Goal: Use online tool/utility: Utilize a website feature to perform a specific function

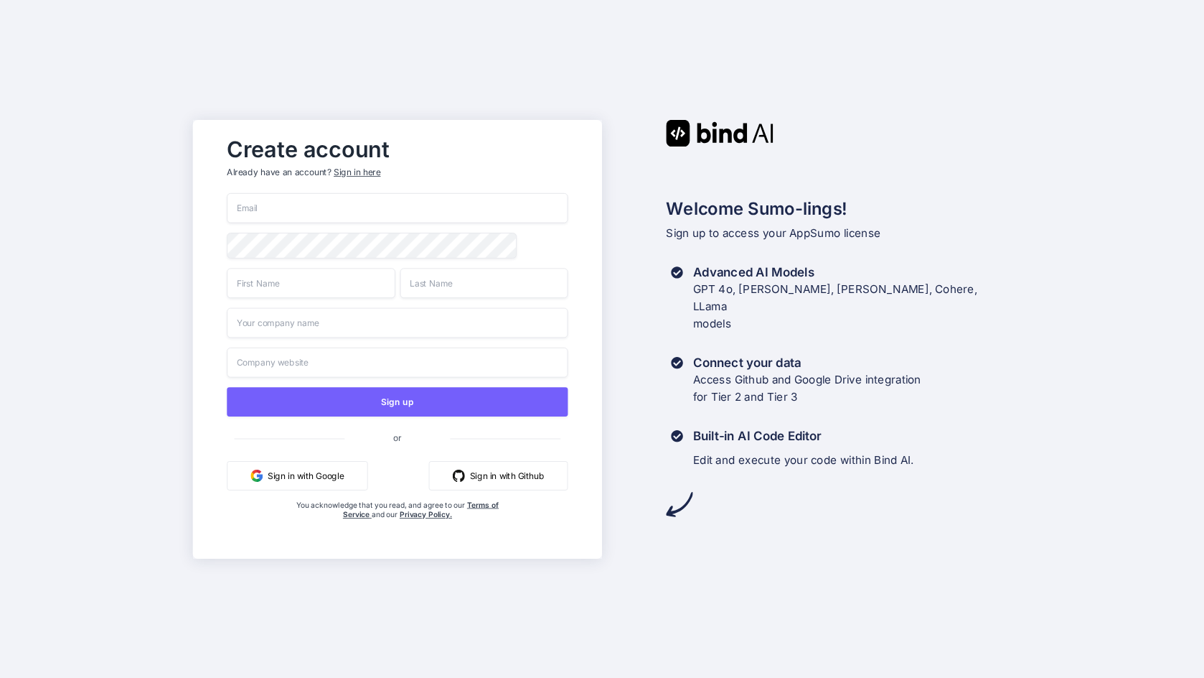
click at [328, 202] on input "email" at bounding box center [397, 208] width 341 height 30
type input "[EMAIL_ADDRESS][DOMAIN_NAME]"
type input "Mr"
type input "DGTL"
type input "Mr DGTL"
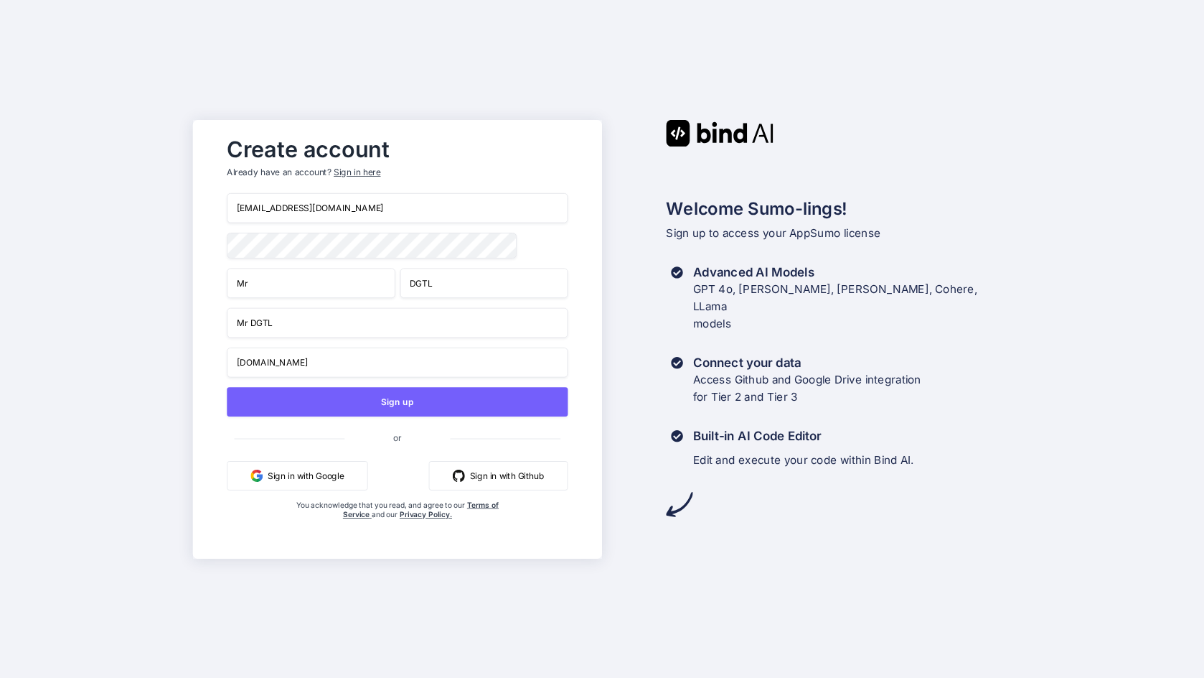
click at [246, 362] on input "ww.mrdgtl.com" at bounding box center [397, 362] width 341 height 30
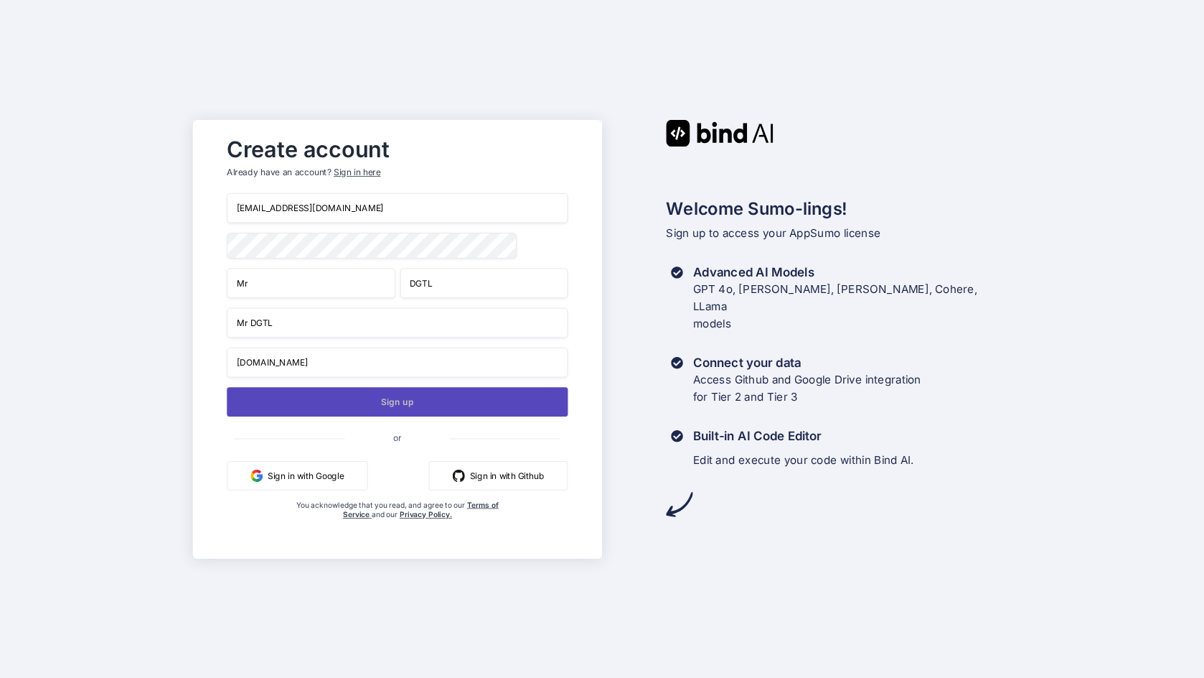
type input "www.mrdgtl.com"
click at [378, 403] on button "Sign up" at bounding box center [397, 401] width 341 height 29
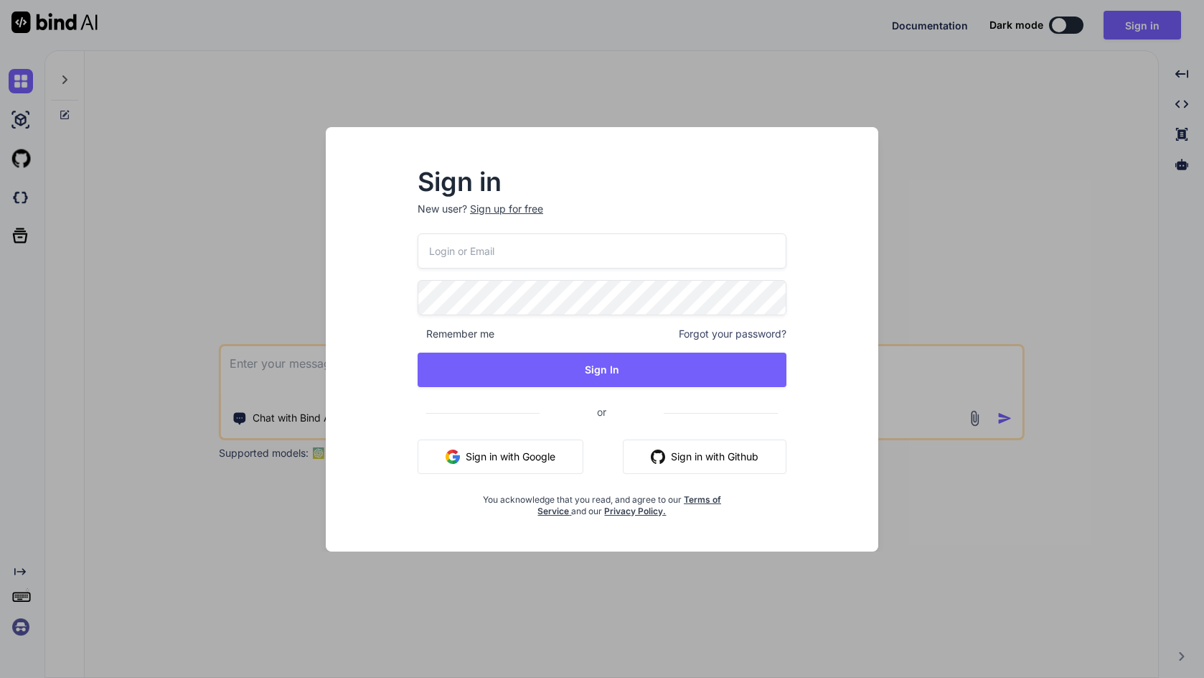
type textarea "x"
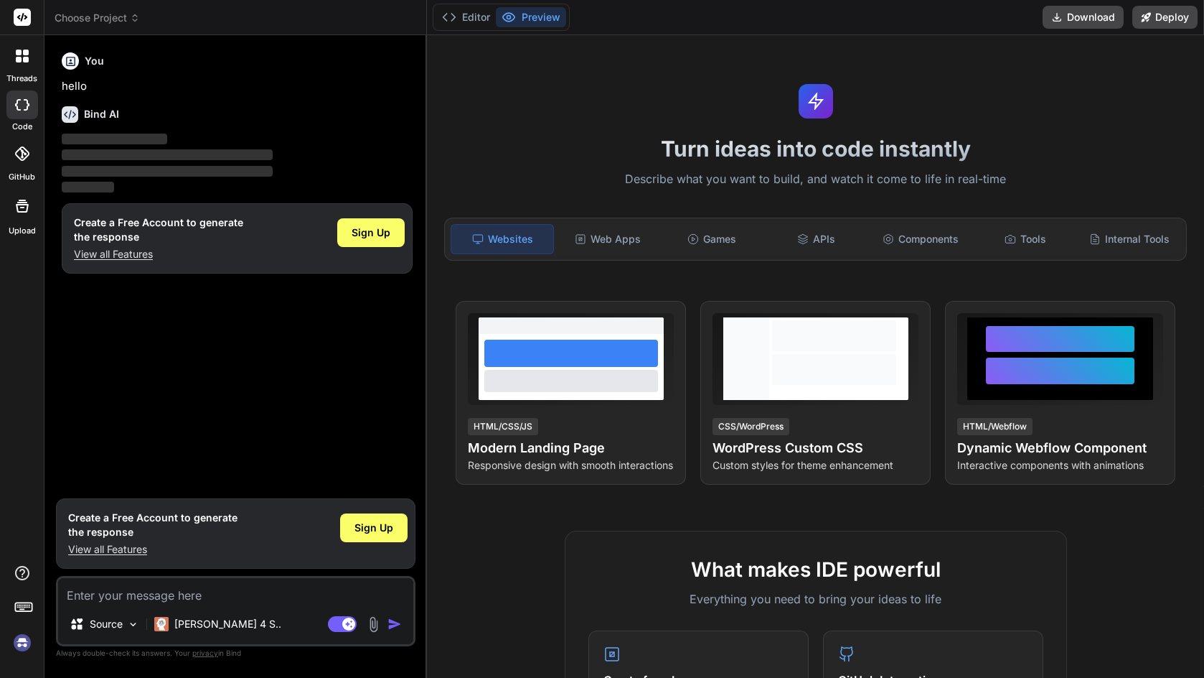
click at [24, 639] on img at bounding box center [22, 642] width 24 height 24
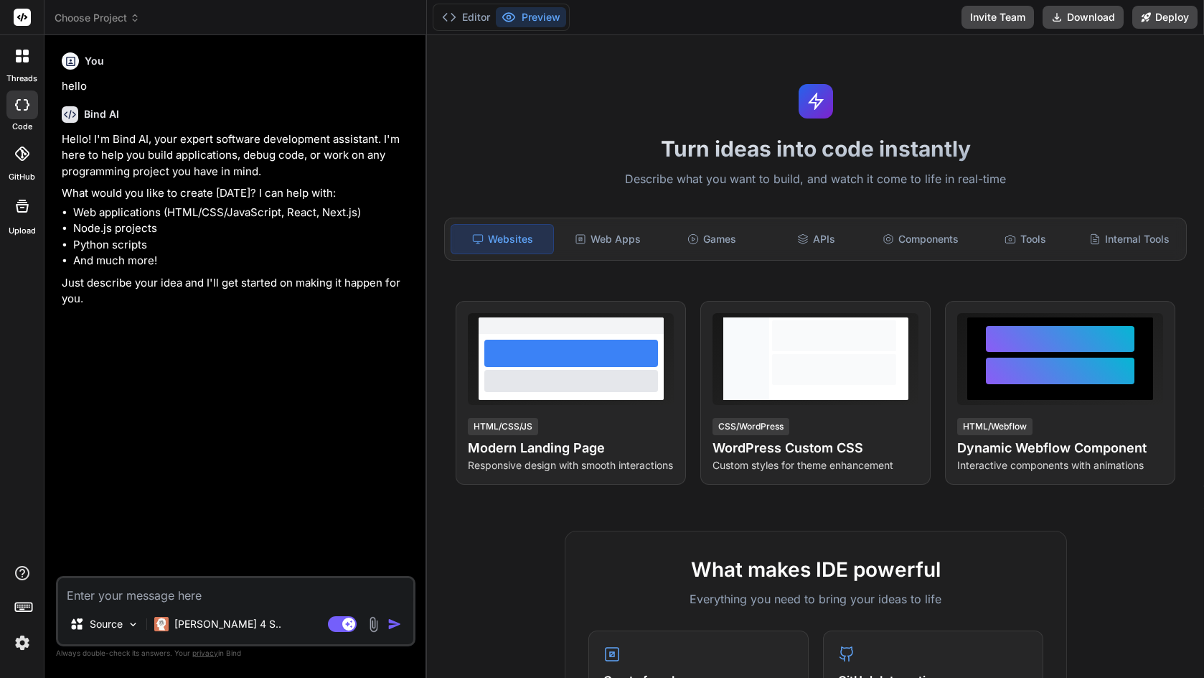
click at [222, 597] on textarea at bounding box center [235, 591] width 355 height 26
type textarea "x"
type textarea "I"
type textarea "x"
type textarea "I"
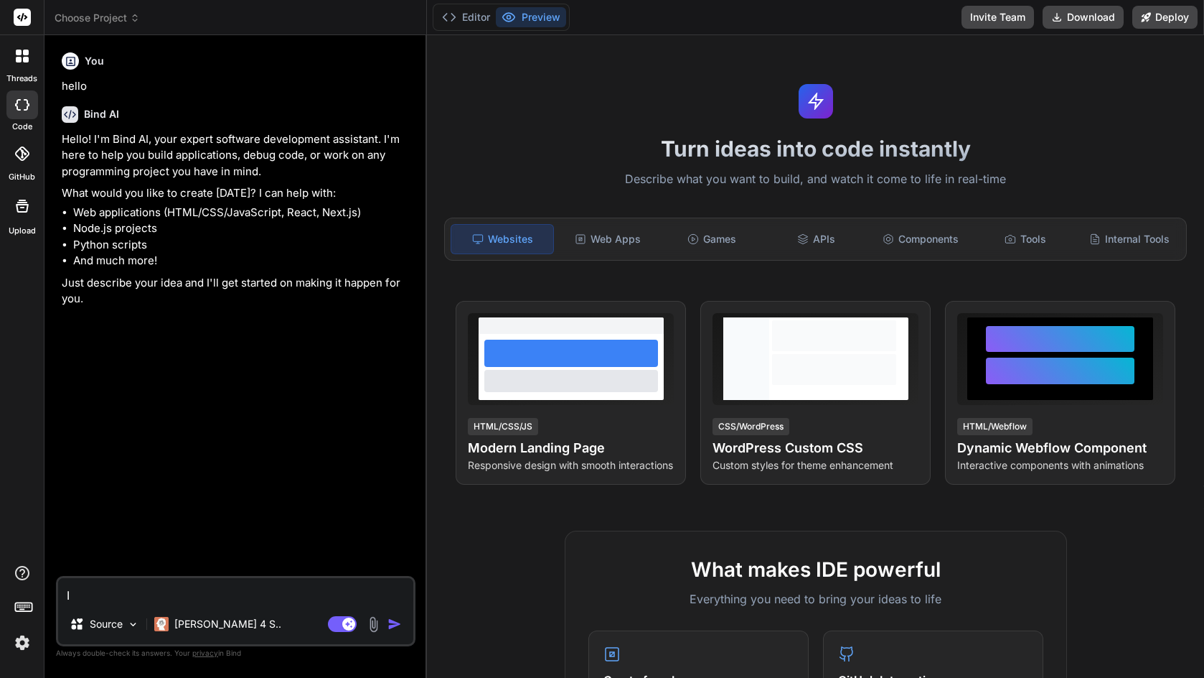
type textarea "x"
type textarea "I w"
type textarea "x"
type textarea "I wa"
type textarea "x"
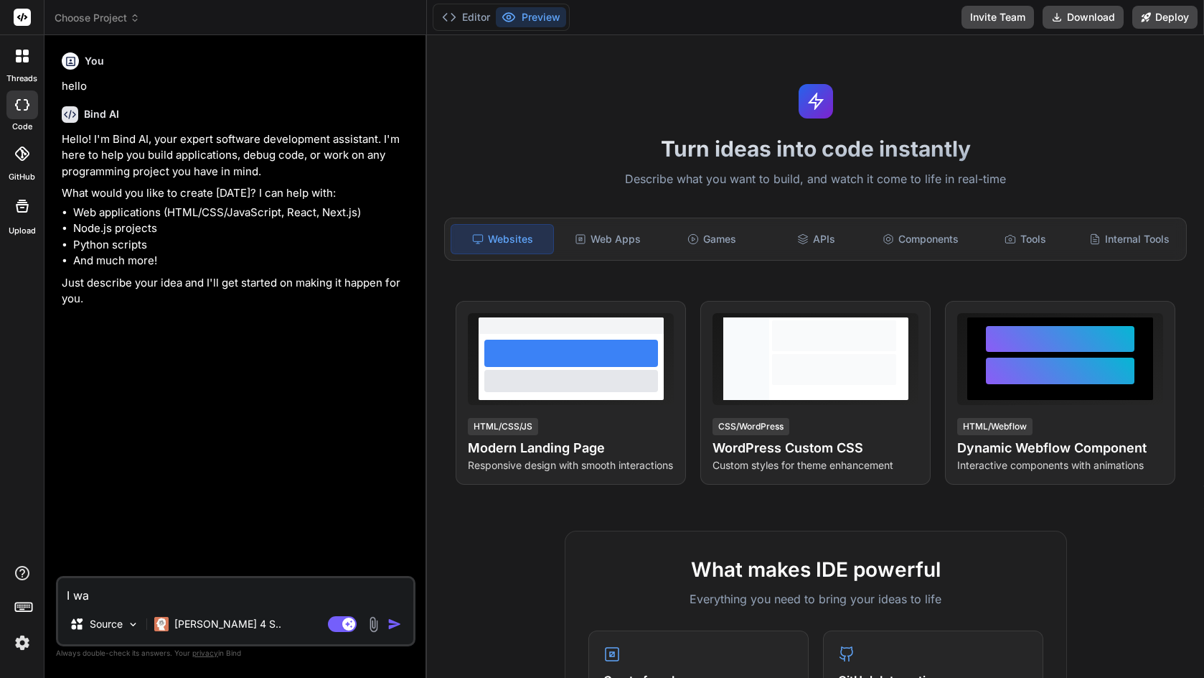
type textarea "I wan"
type textarea "x"
type textarea "T"
type textarea "x"
type textarea "Th"
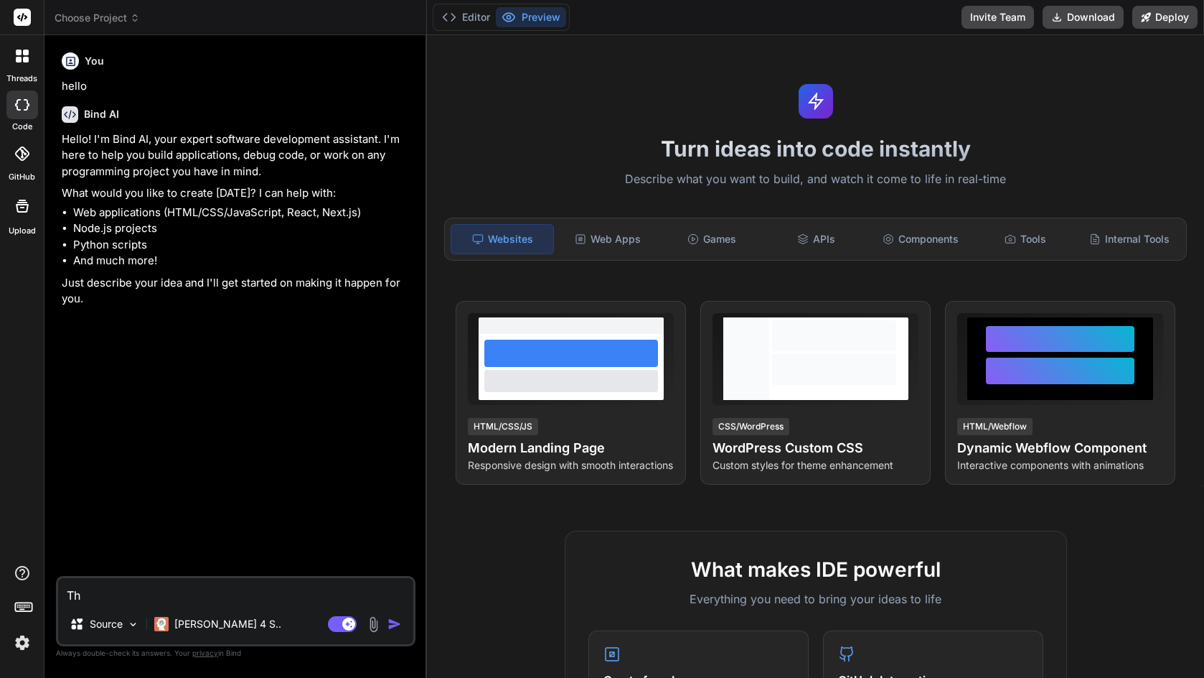
type textarea "x"
type textarea "Thi"
type textarea "x"
type textarea "This"
type textarea "x"
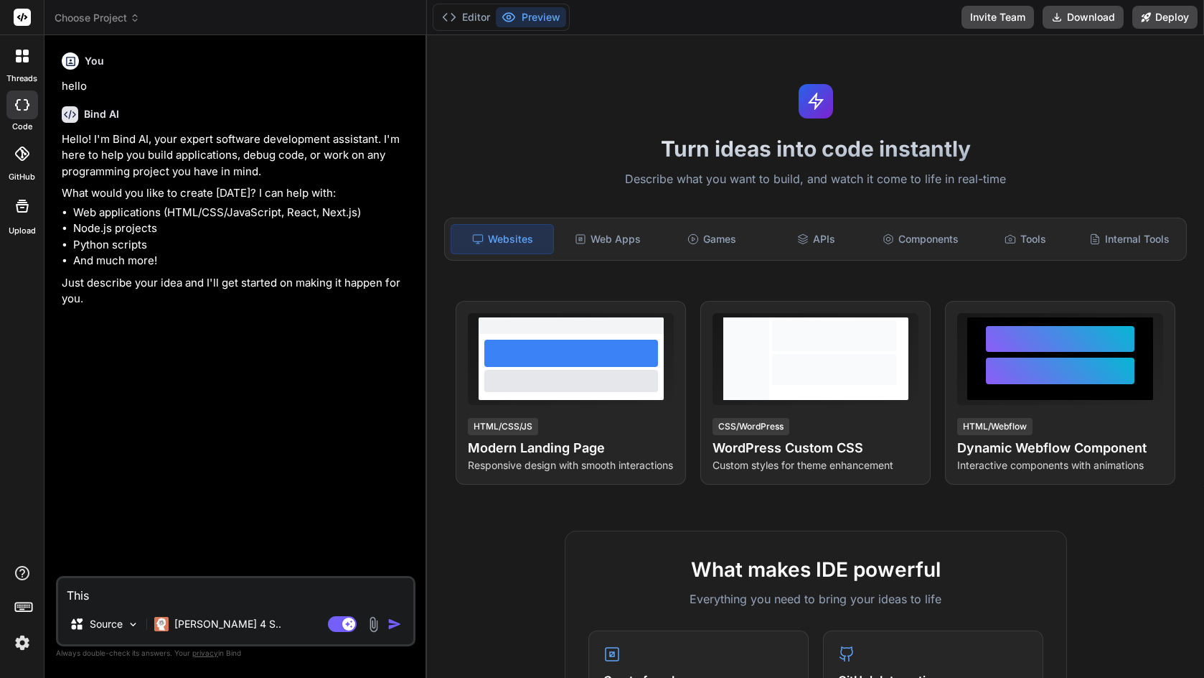
type textarea "This i"
type textarea "x"
type textarea "This is"
type textarea "x"
type textarea "This is"
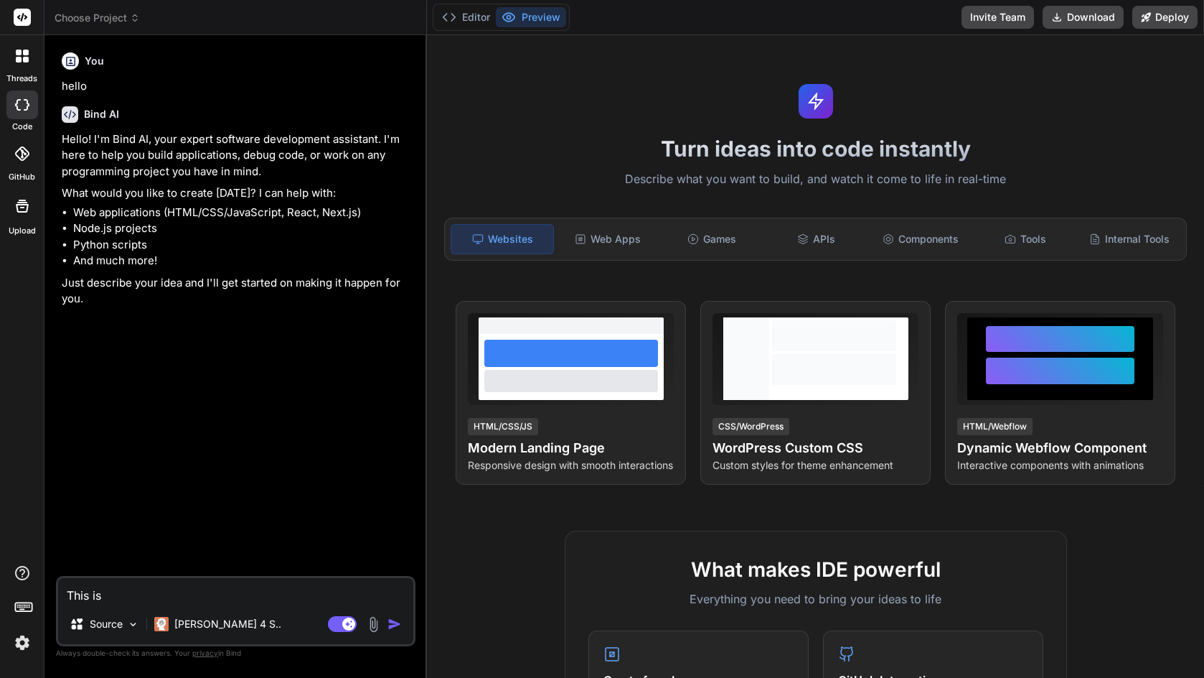
type textarea "x"
type textarea "This is a"
type textarea "x"
type textarea "This is an"
type textarea "x"
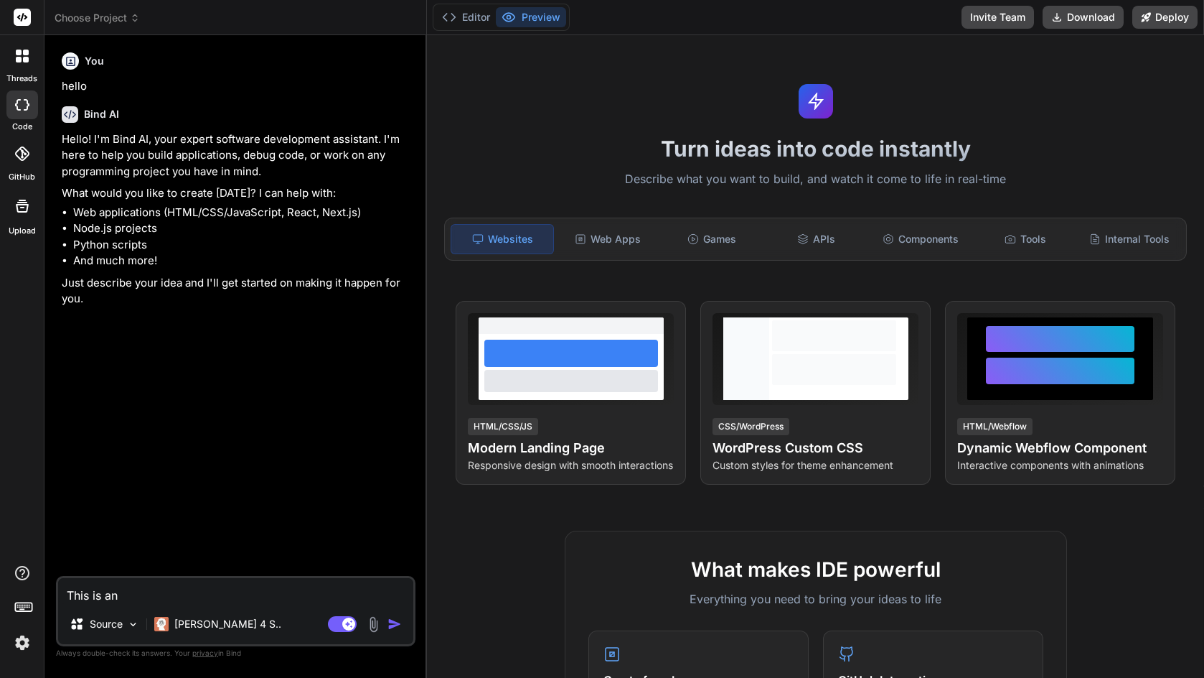
type textarea "This is an"
type textarea "x"
type textarea "This is an i"
type textarea "x"
type textarea "This is an in"
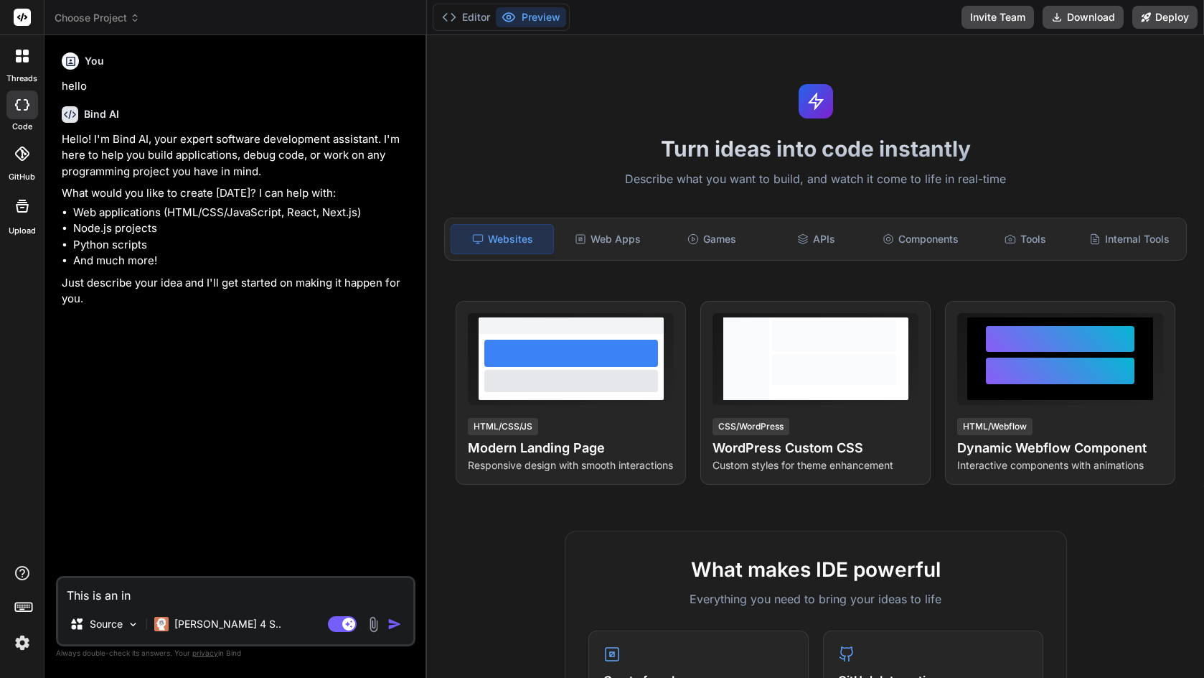
type textarea "x"
type textarea "This is an ini"
type textarea "x"
type textarea "This is an init"
type textarea "x"
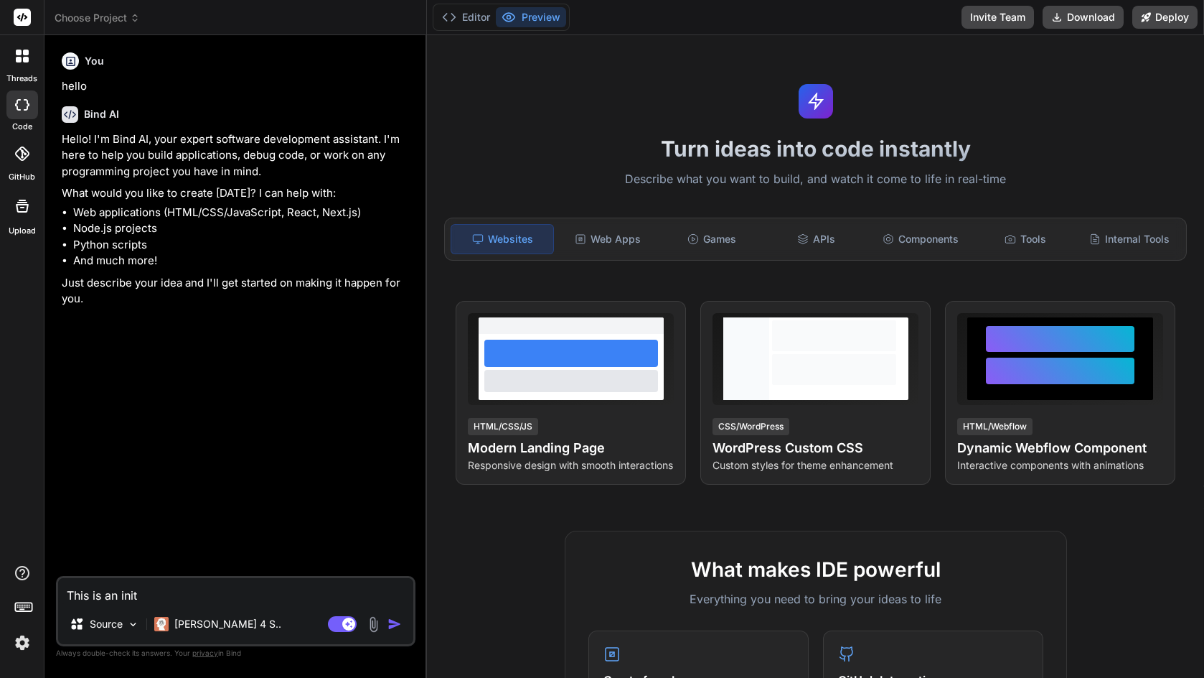
type textarea "This is an initi"
type textarea "x"
type textarea "This is an initia"
type textarea "x"
type textarea "This is an initial"
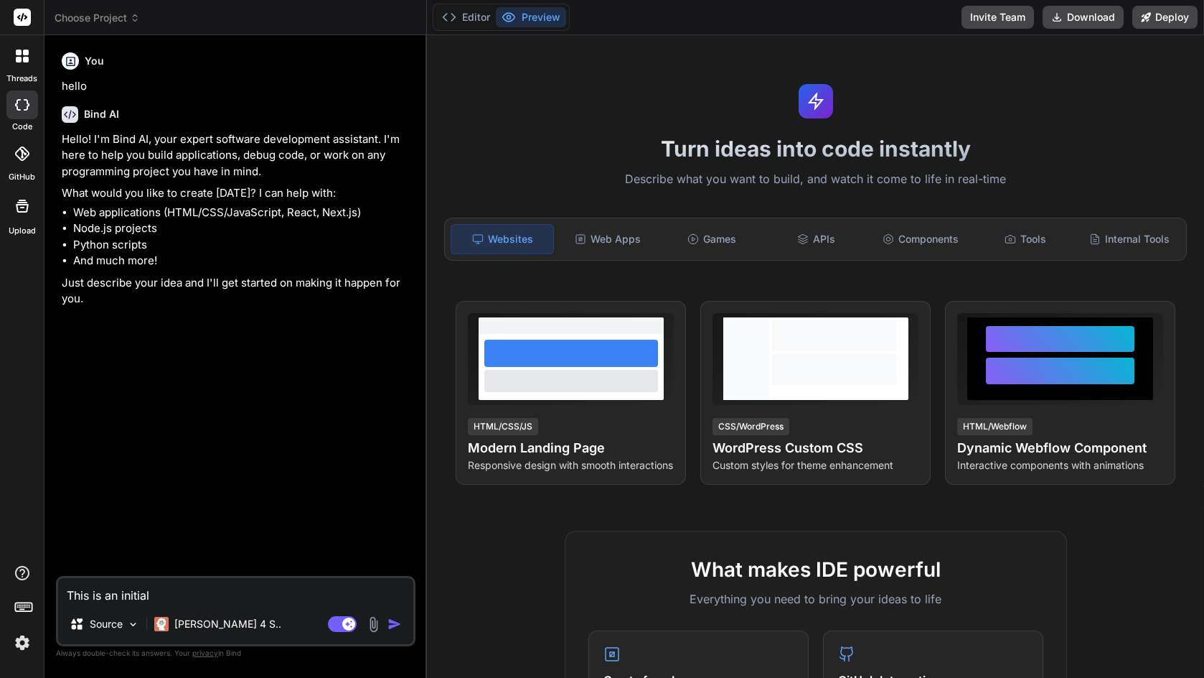
type textarea "x"
type textarea "This is an initial"
type textarea "x"
type textarea "This is an initial c"
type textarea "x"
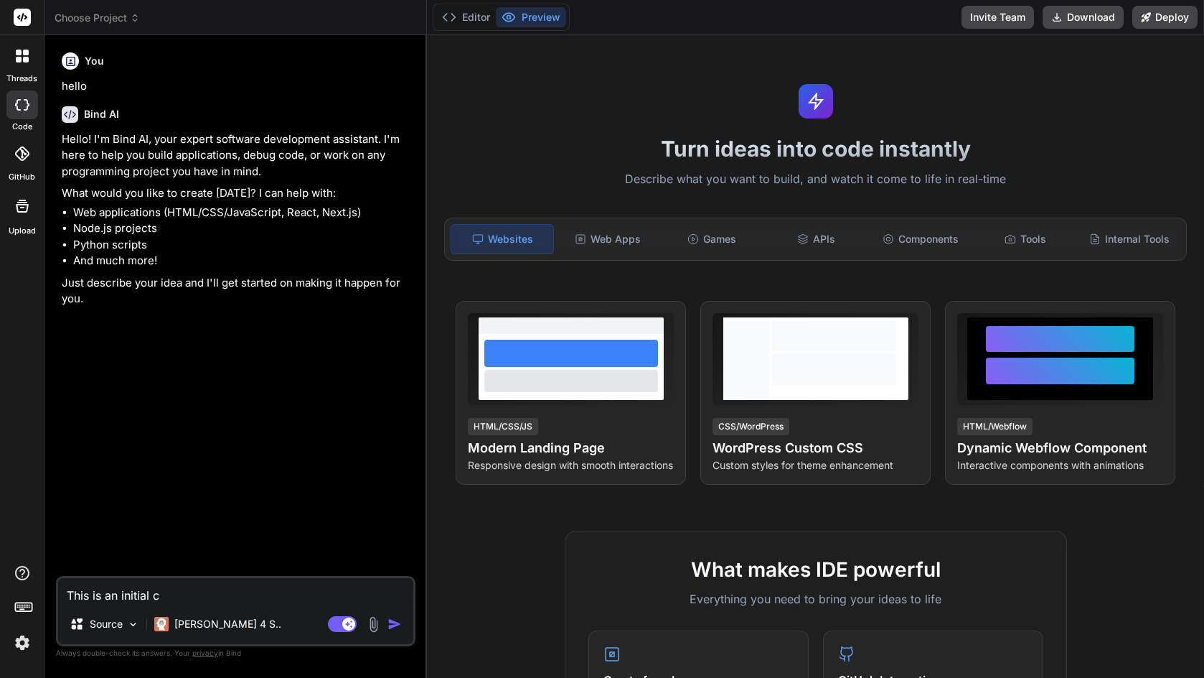
type textarea "This is an initial co"
type textarea "x"
type textarea "This is an initial con"
type textarea "x"
type textarea "This is an initial cons"
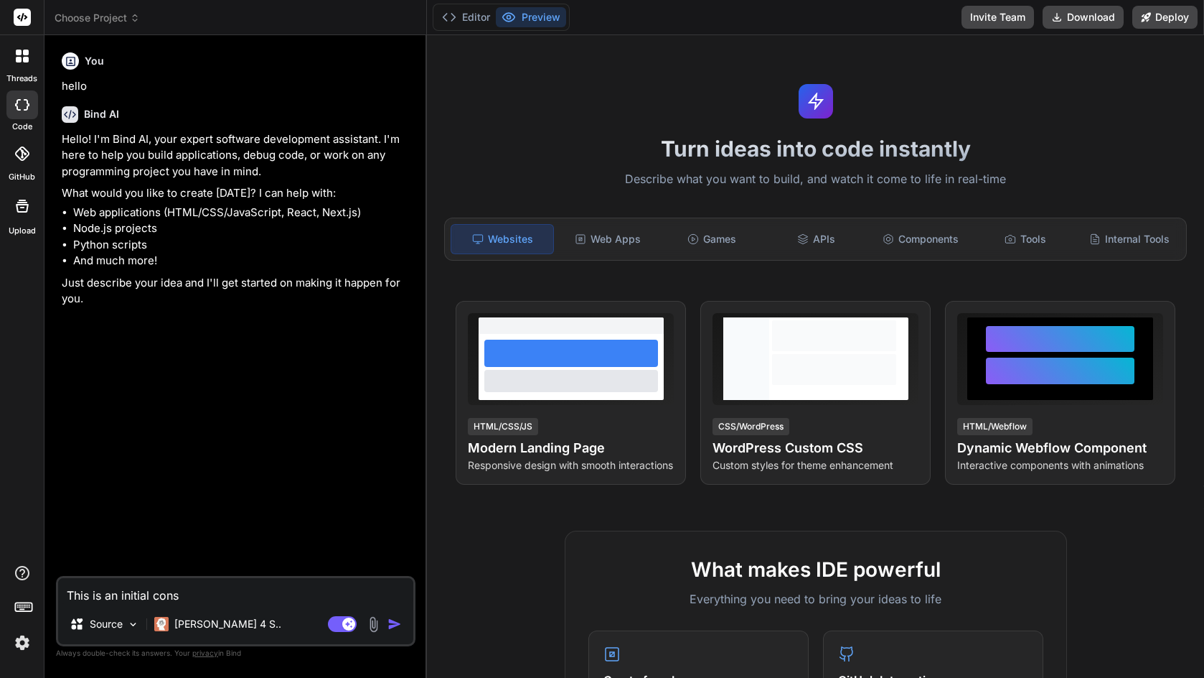
type textarea "x"
type textarea "This is an initial consu"
type textarea "x"
type textarea "This is an initial consul"
type textarea "x"
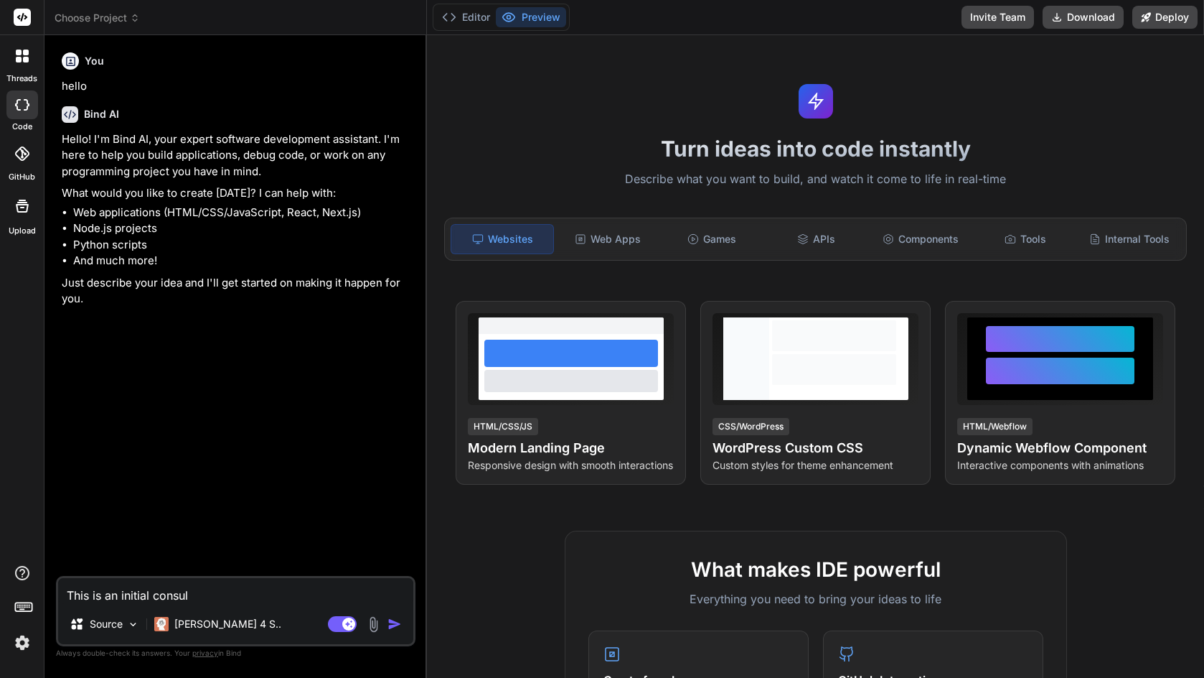
type textarea "This is an initial consult"
type textarea "x"
type textarea "This is an initial consulta"
type textarea "x"
type textarea "This is an initial consultat"
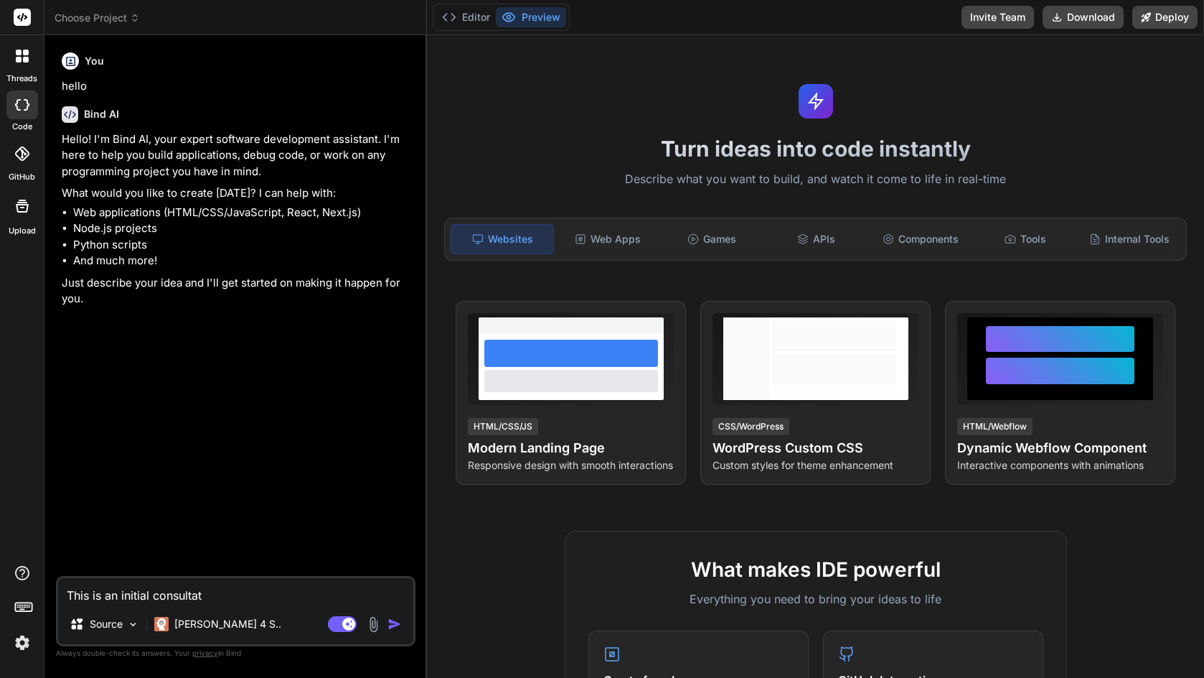
type textarea "x"
type textarea "This is an initial consultati"
type textarea "x"
type textarea "This is an initial consultatio"
type textarea "x"
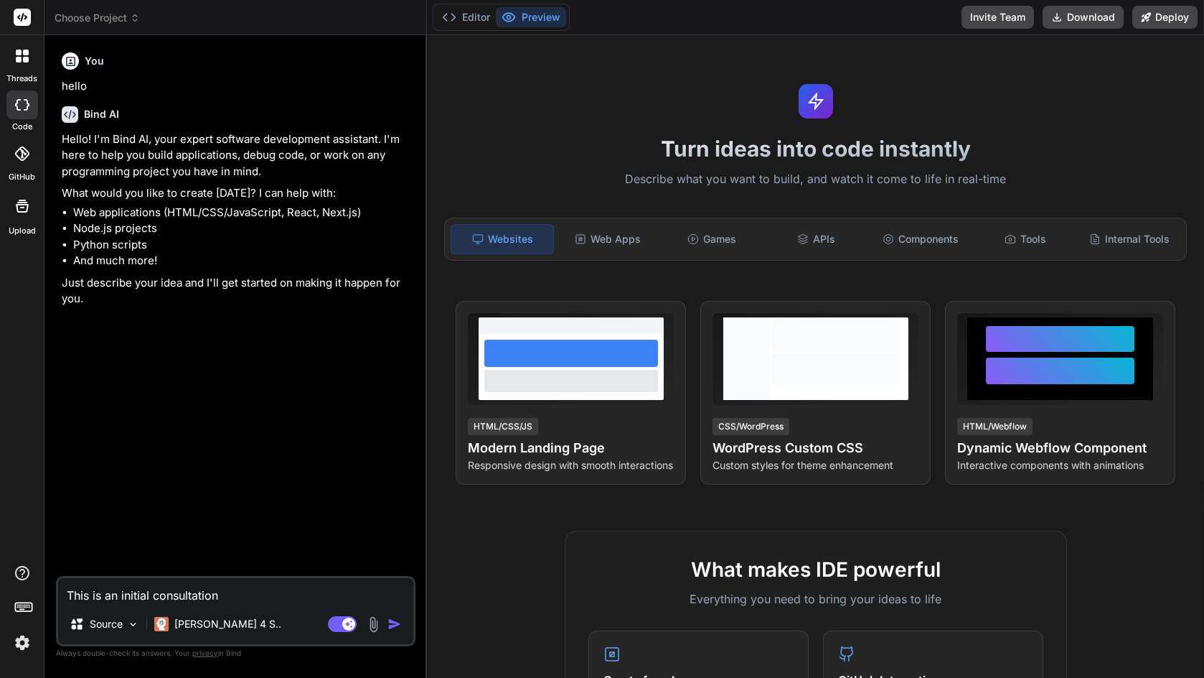
type textarea "This is an initial consultation"
type textarea "x"
type textarea "This is an initial consultation"
type textarea "x"
type textarea "This is an initial consultation"
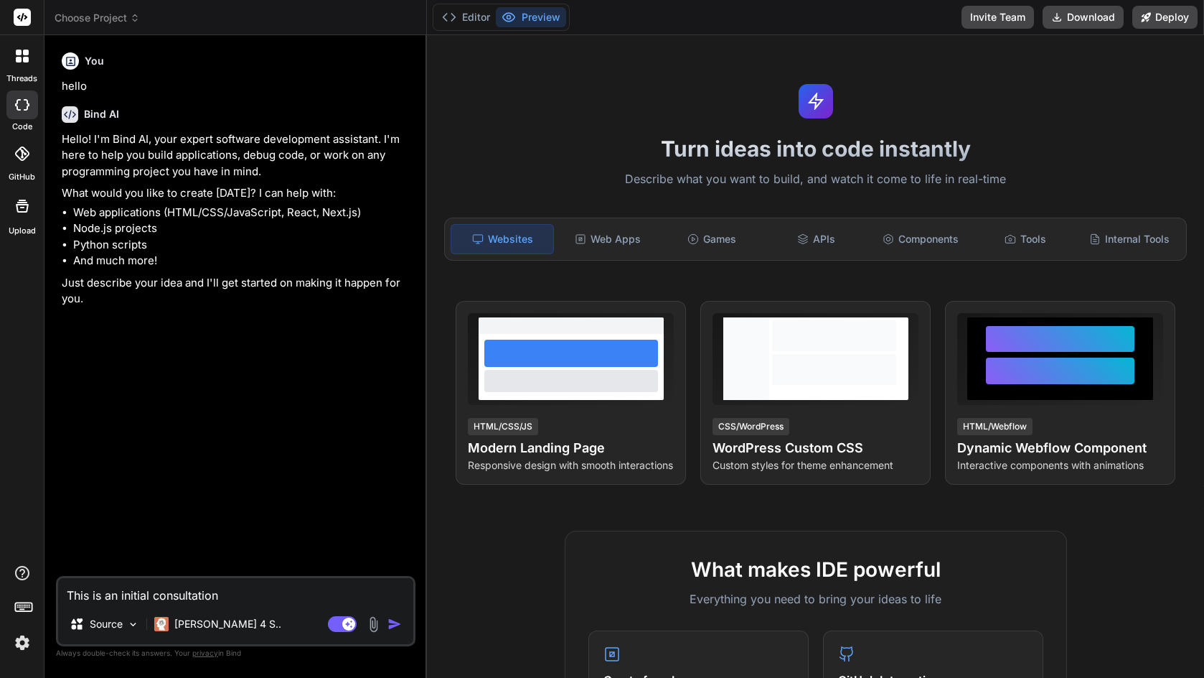
type textarea "x"
type textarea "This is an initial consultation t"
type textarea "x"
type textarea "This is an initial consultation th"
type textarea "x"
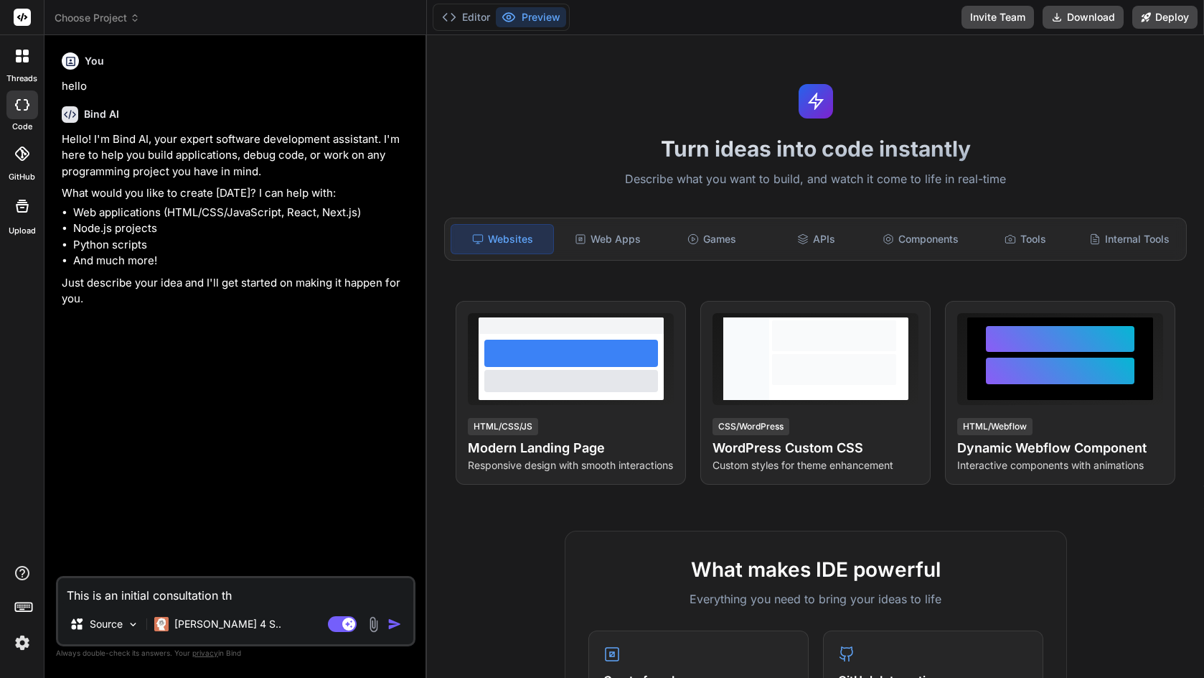
type textarea "This is an initial consultation tha"
type textarea "x"
type textarea "This is an initial consultation that"
type textarea "x"
type textarea "This is an initial consultation that"
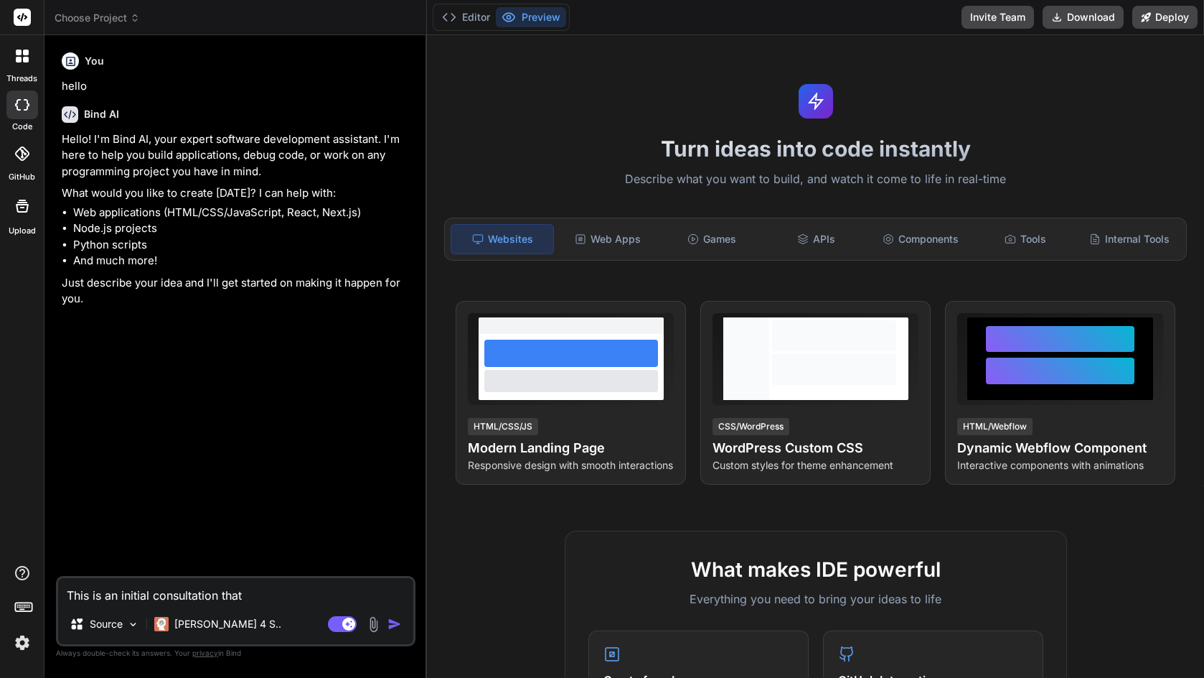
type textarea "x"
type textarea "This is an initial consultation that d"
type textarea "x"
type textarea "This is an initial consultation that doe"
type textarea "x"
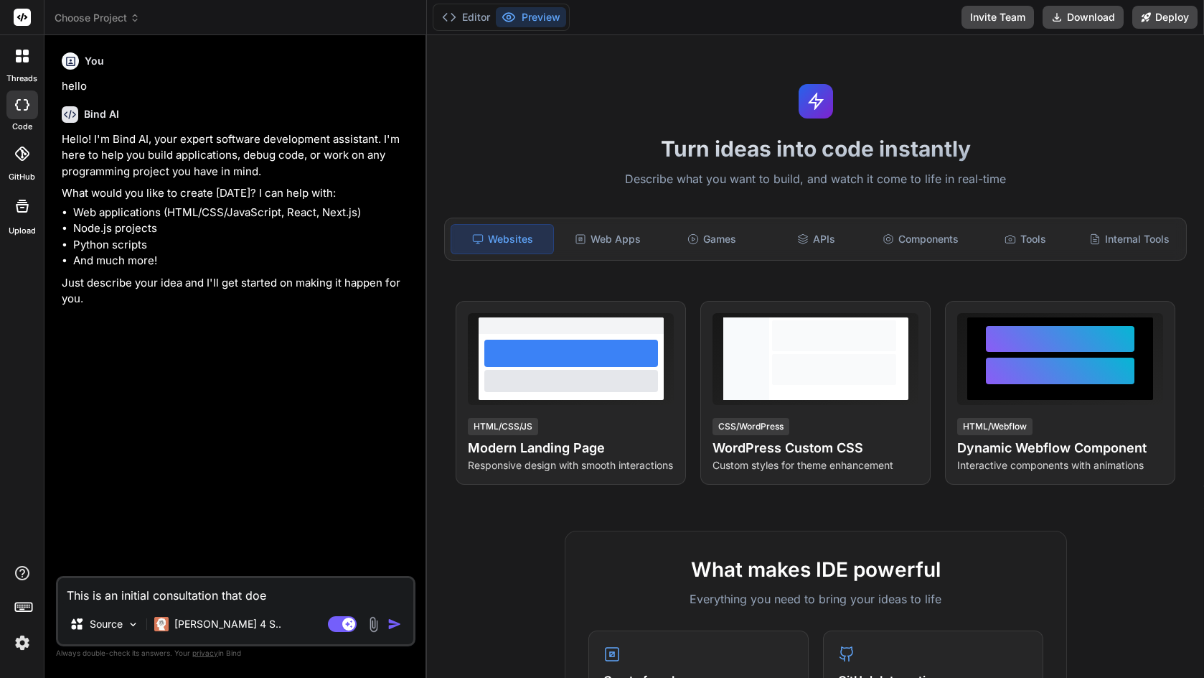
type textarea "This is an initial consultation that does"
type textarea "x"
type textarea "This is an initial consultation that does"
type textarea "x"
type textarea "This is an initial consultation that does n"
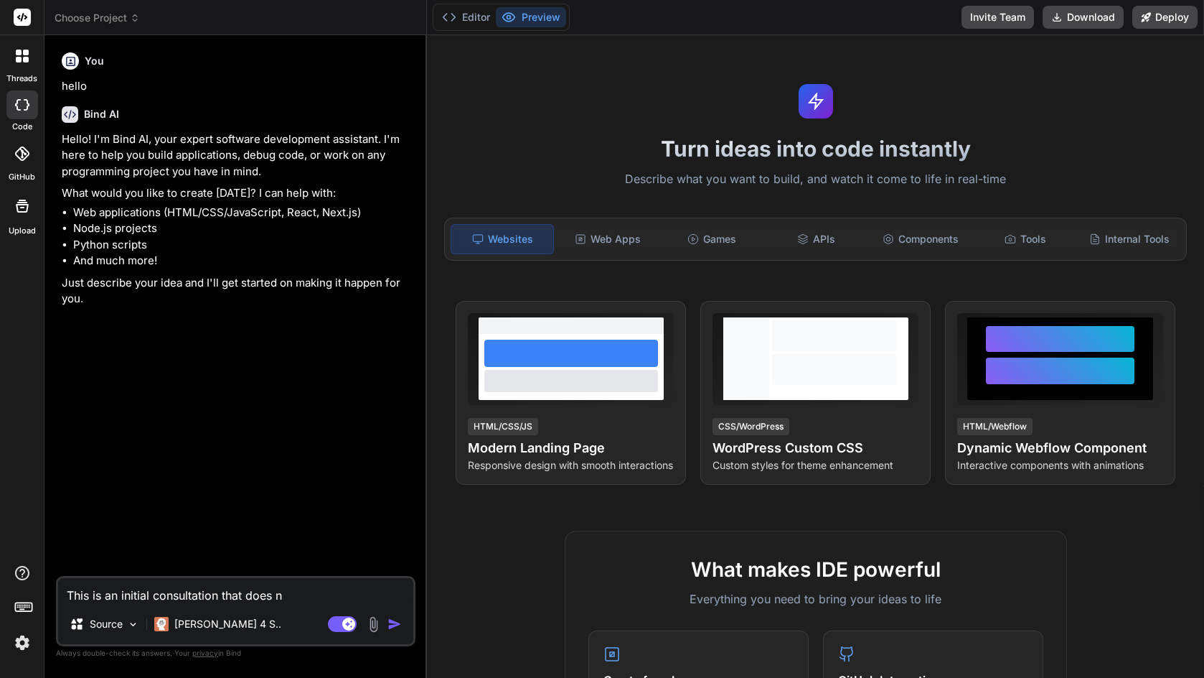
type textarea "x"
type textarea "This is an initial consultation that does no"
type textarea "x"
type textarea "This is an initial consultation that does not"
type textarea "x"
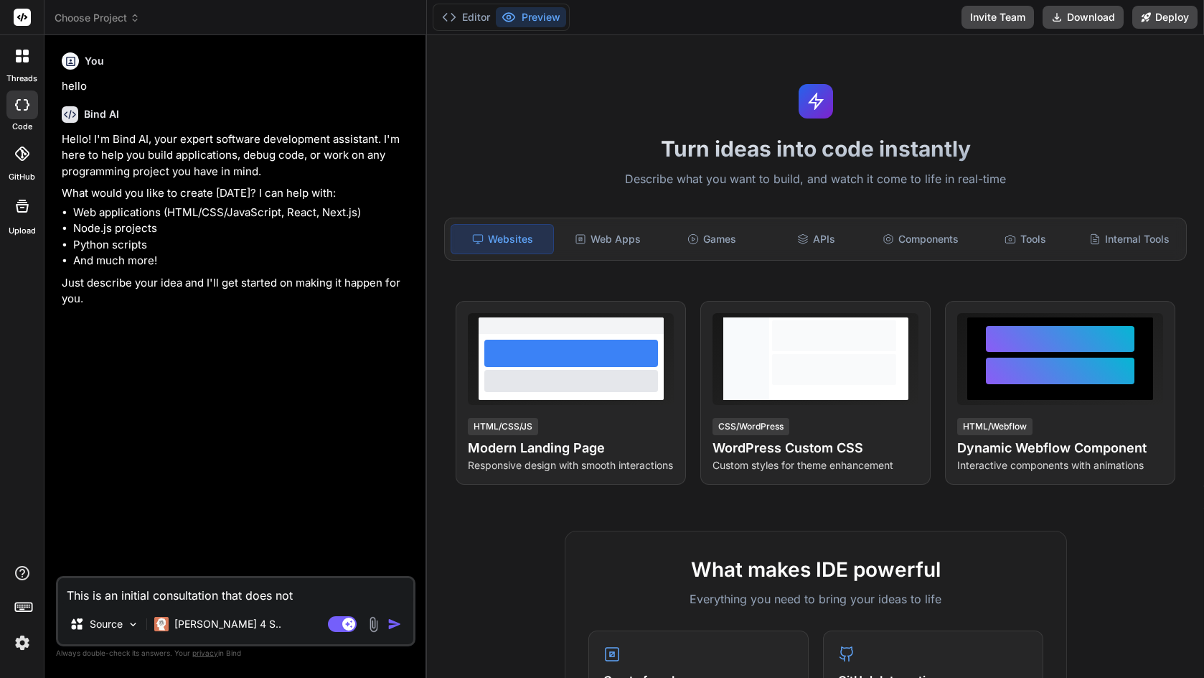
type textarea "This is an initial consultation that does not"
type textarea "x"
type textarea "This is an initial consultation that does not r"
type textarea "x"
type textarea "This is an initial consultation that does not re"
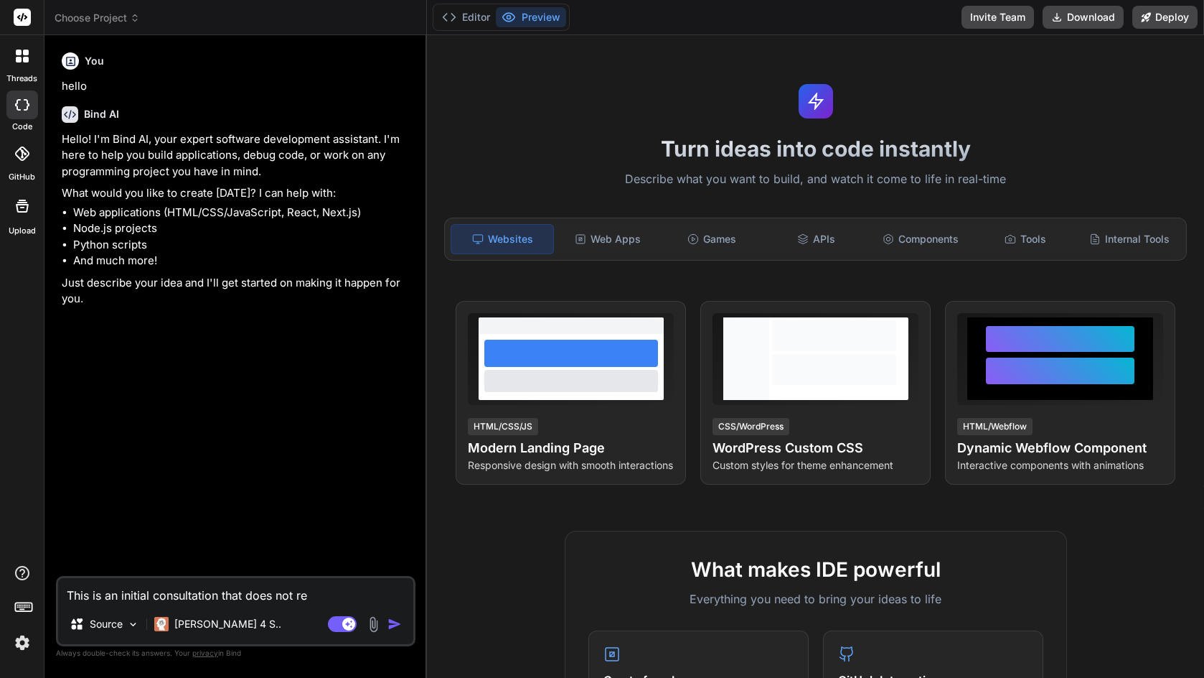
type textarea "x"
type textarea "This is an initial consultation that does not req"
type textarea "x"
type textarea "This is an initial consultation that does not requ"
type textarea "x"
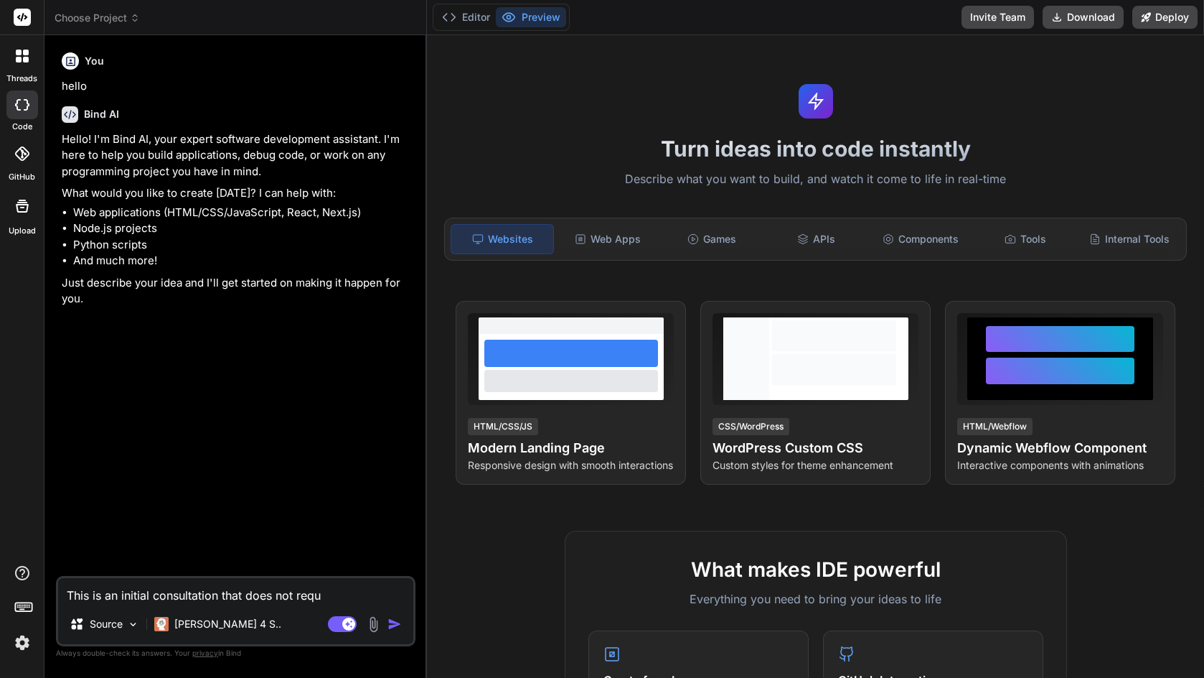
type textarea "This is an initial consultation that does not requi"
type textarea "x"
type textarea "This is an initial consultation that does not requir"
type textarea "x"
type textarea "This is an initial consultation that does not require"
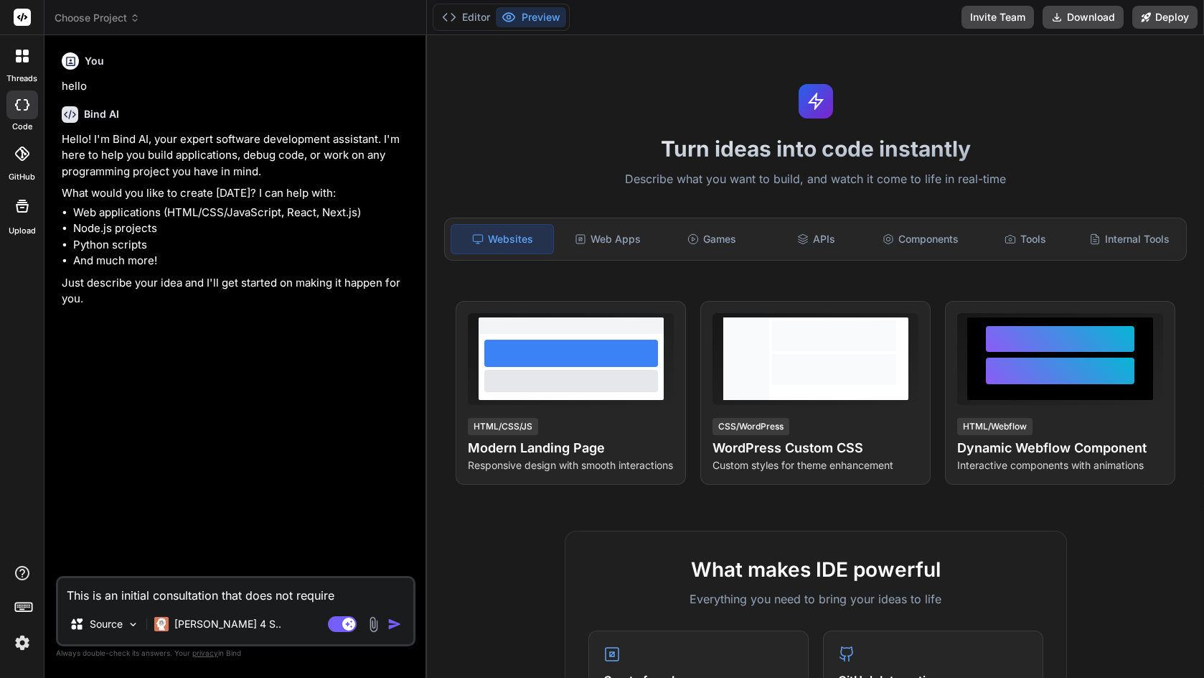
type textarea "x"
type textarea "This is an initial consultation that does not require"
type textarea "x"
type textarea "This is an initial consultation that does not require y"
type textarea "x"
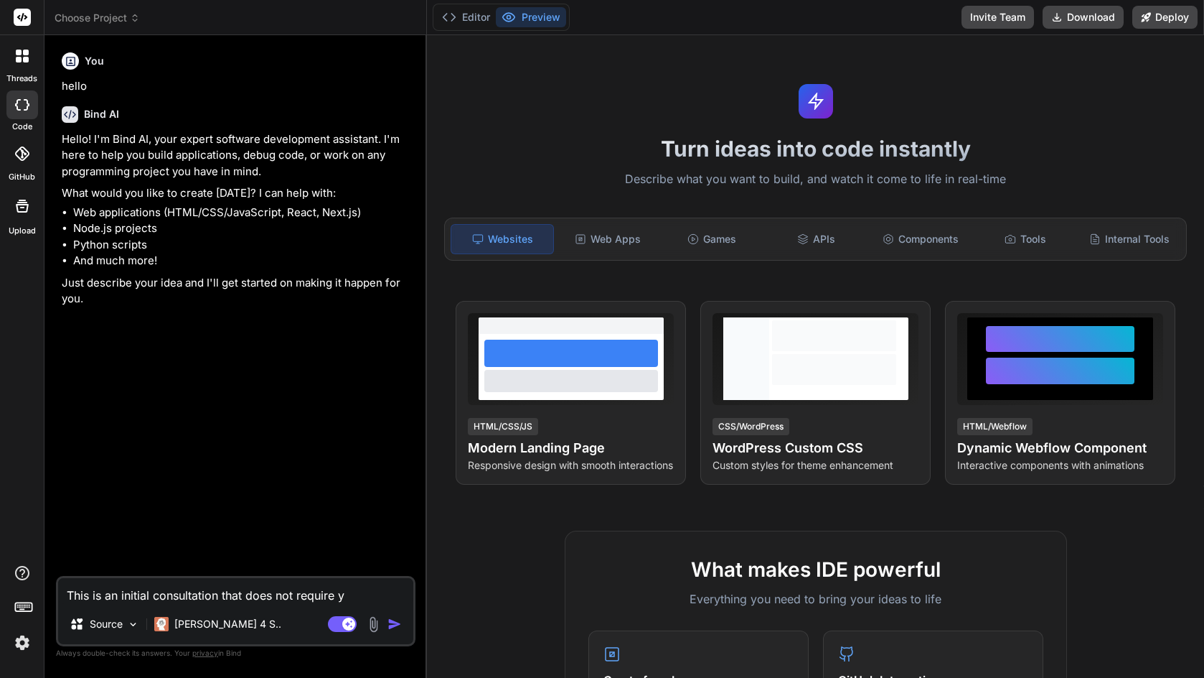
type textarea "This is an initial consultation that does not require yo"
type textarea "x"
type textarea "This is an initial consultation that does not require you"
type textarea "x"
type textarea "This is an initial consultation that does not require you"
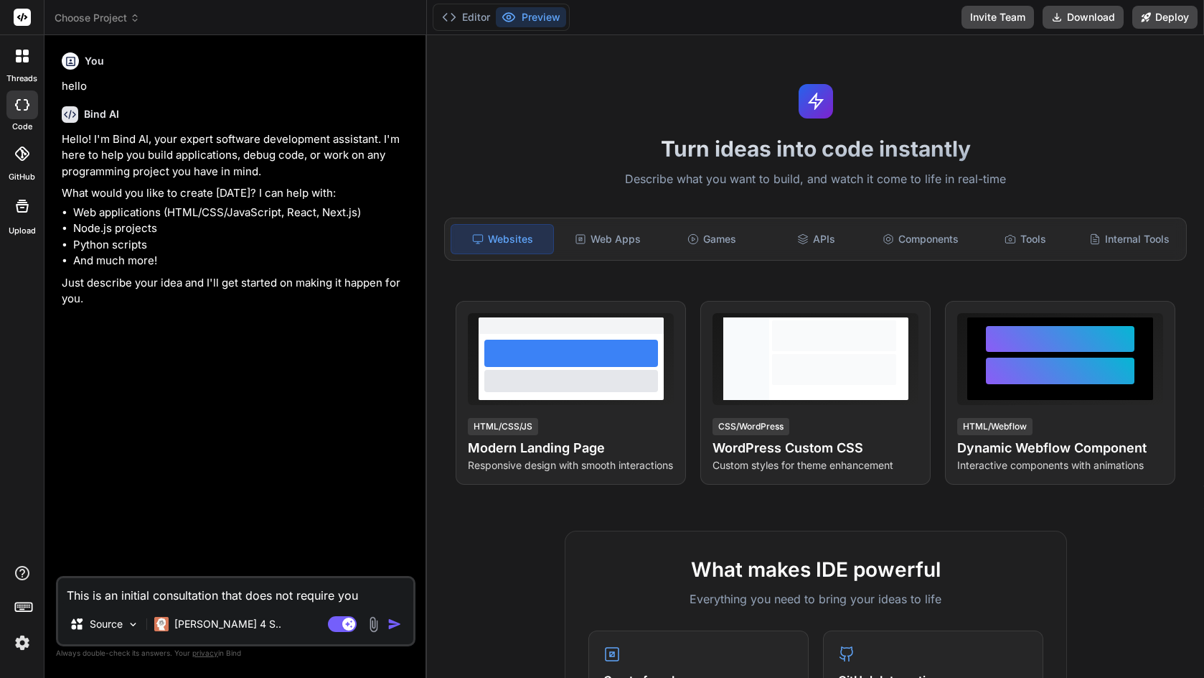
type textarea "x"
type textarea "This is an initial consultation that does not require you t"
type textarea "x"
type textarea "This is an initial consultation that does not require you to"
type textarea "x"
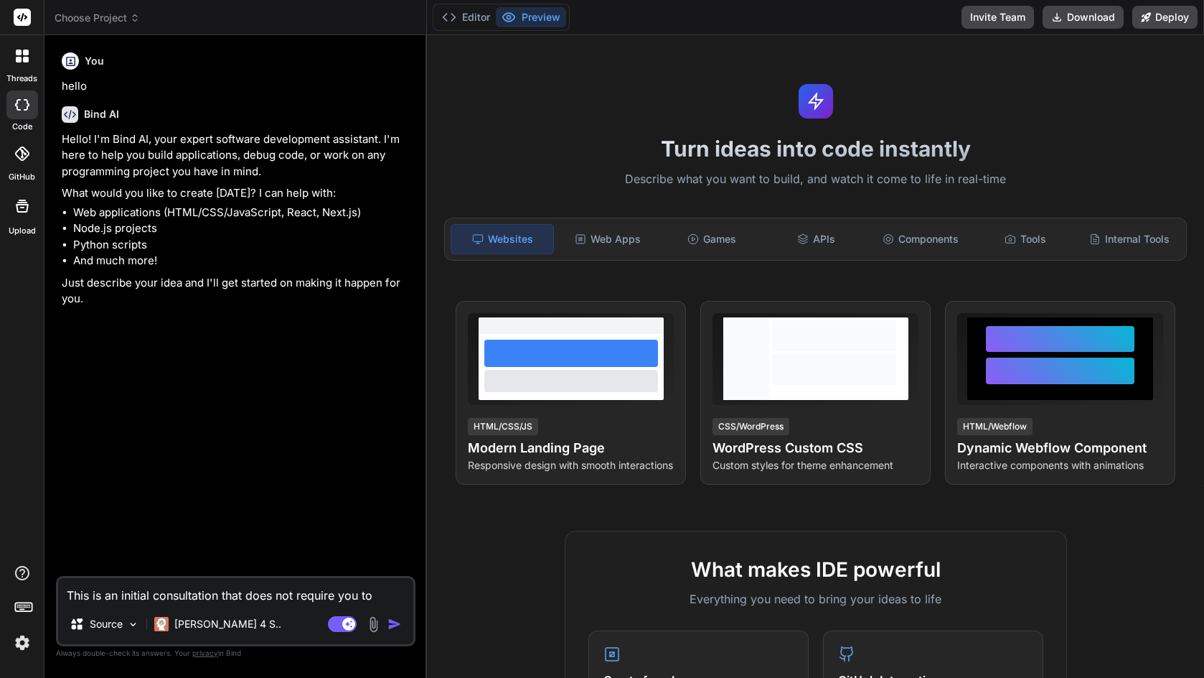
type textarea "This is an initial consultation that does not require you to"
type textarea "x"
type textarea "This is an initial consultation that does not require you to b"
type textarea "x"
type textarea "This is an initial consultation that does not require you to bu"
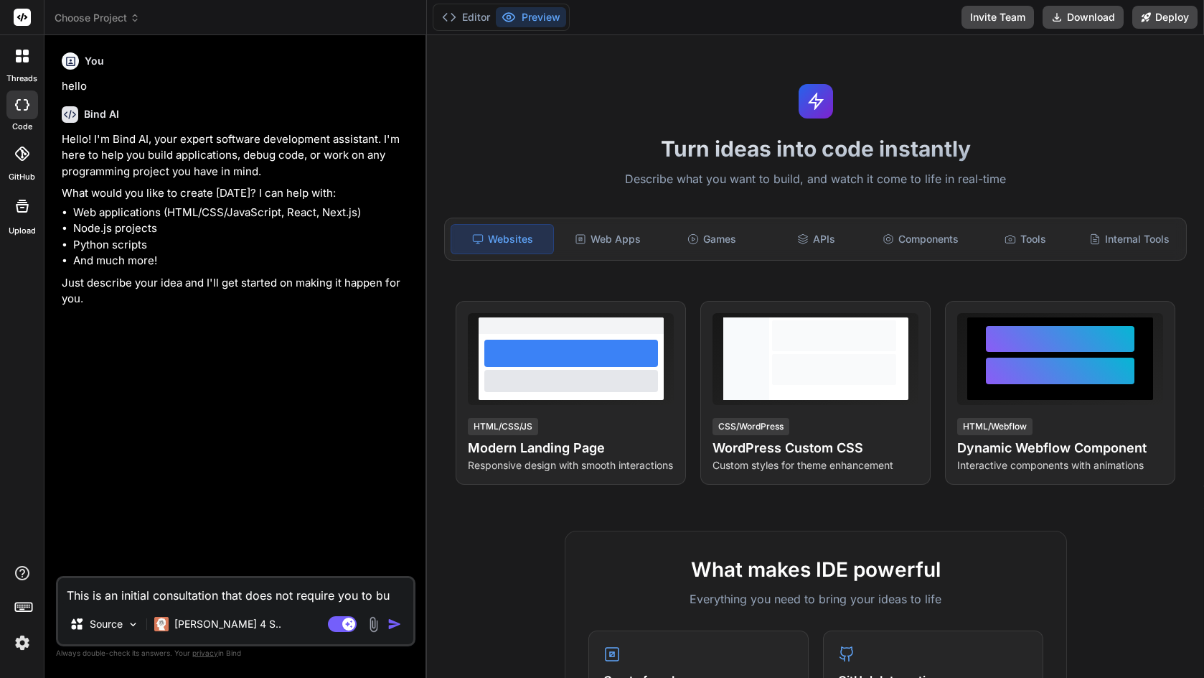
type textarea "x"
type textarea "This is an initial consultation that does not require you to [PERSON_NAME]"
type textarea "x"
type textarea "This is an initial consultation that does not require you to buil"
type textarea "x"
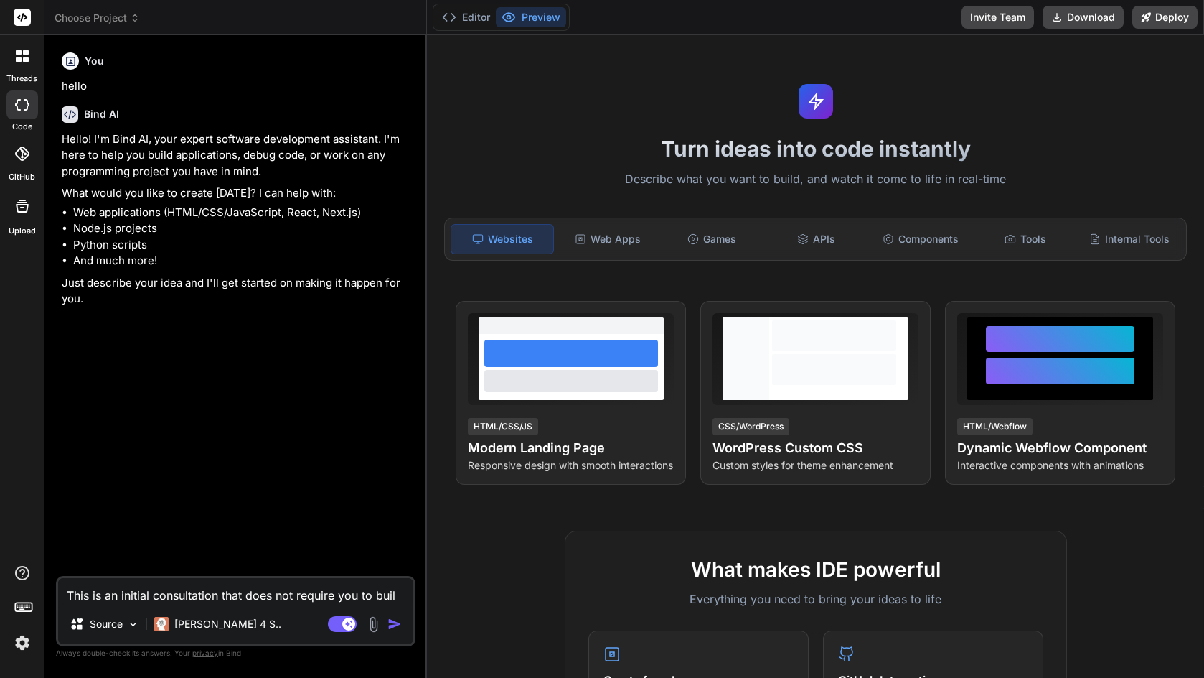
type textarea "This is an initial consultation that does not require you to build"
type textarea "x"
type textarea "This is an initial consultation that does not require you to build"
type textarea "x"
type textarea "This is an initial consultation that does not require you to build a"
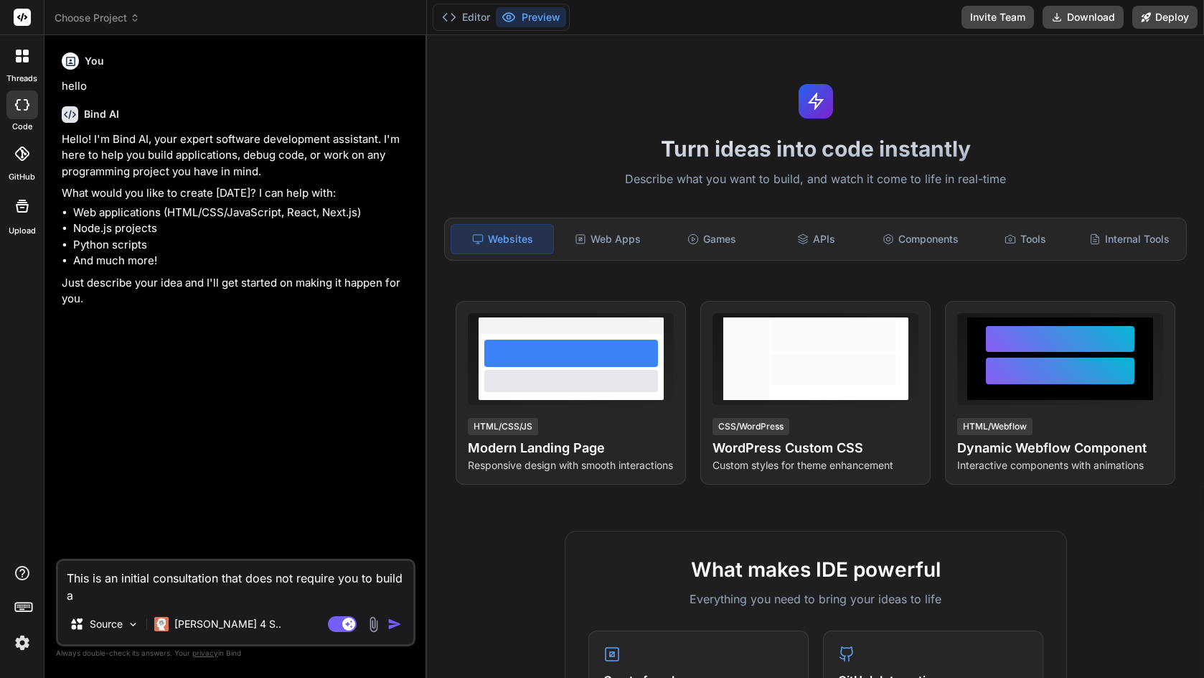
type textarea "x"
type textarea "This is an initial consultation that does not require you to build an"
type textarea "x"
type textarea "This is an initial consultation that does not require you to build any"
type textarea "x"
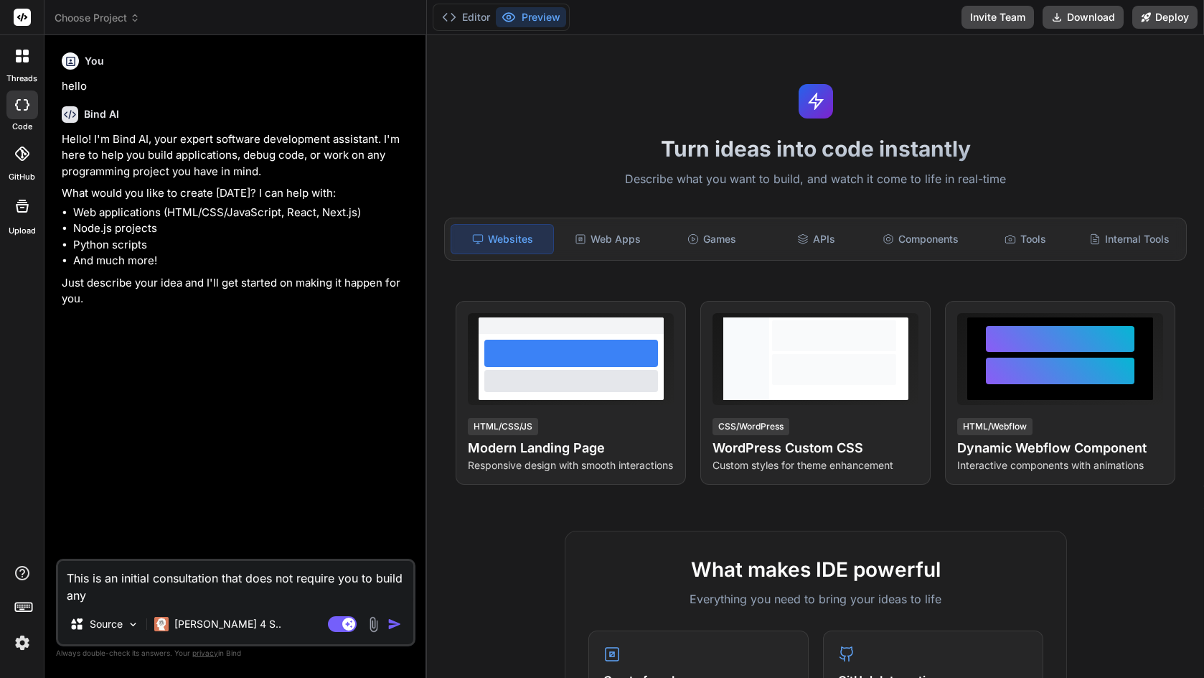
type textarea "This is an initial consultation that does not require you to build anyt"
type textarea "x"
type textarea "This is an initial consultation that does not require you to build anyth"
type textarea "x"
type textarea "This is an initial consultation that does not require you to build anythi"
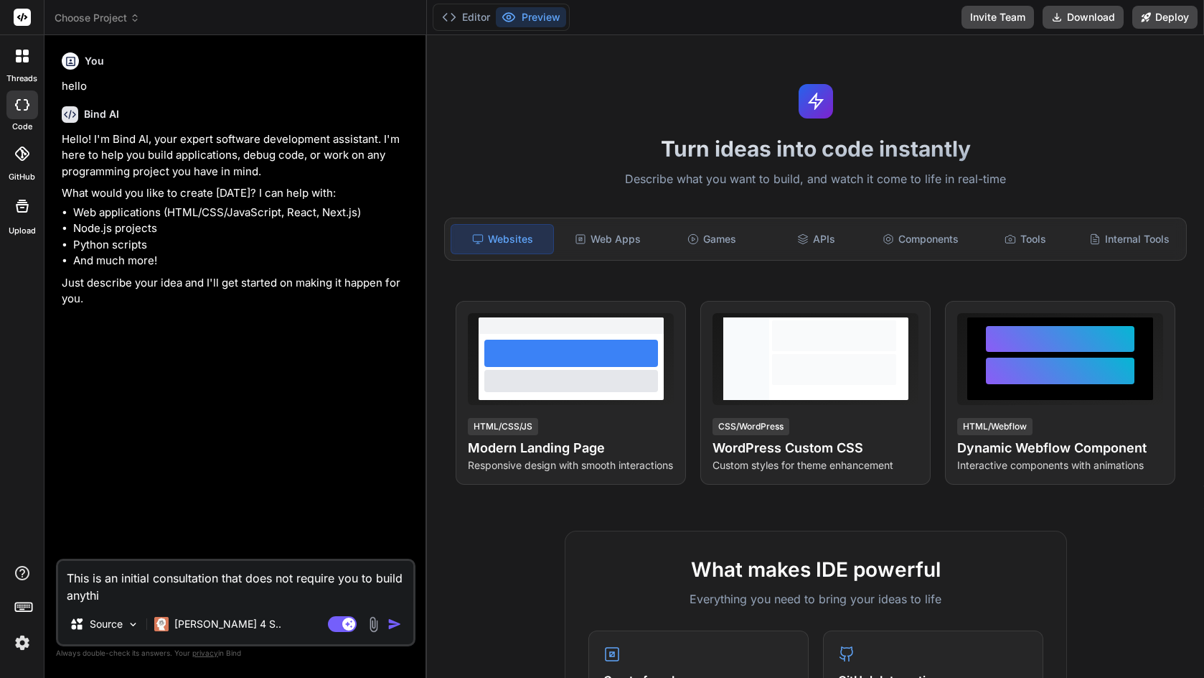
type textarea "x"
type textarea "This is an initial consultation that does not require you to build anything"
type textarea "x"
type textarea "This is an initial consultation that does not require you to build anythingy"
type textarea "x"
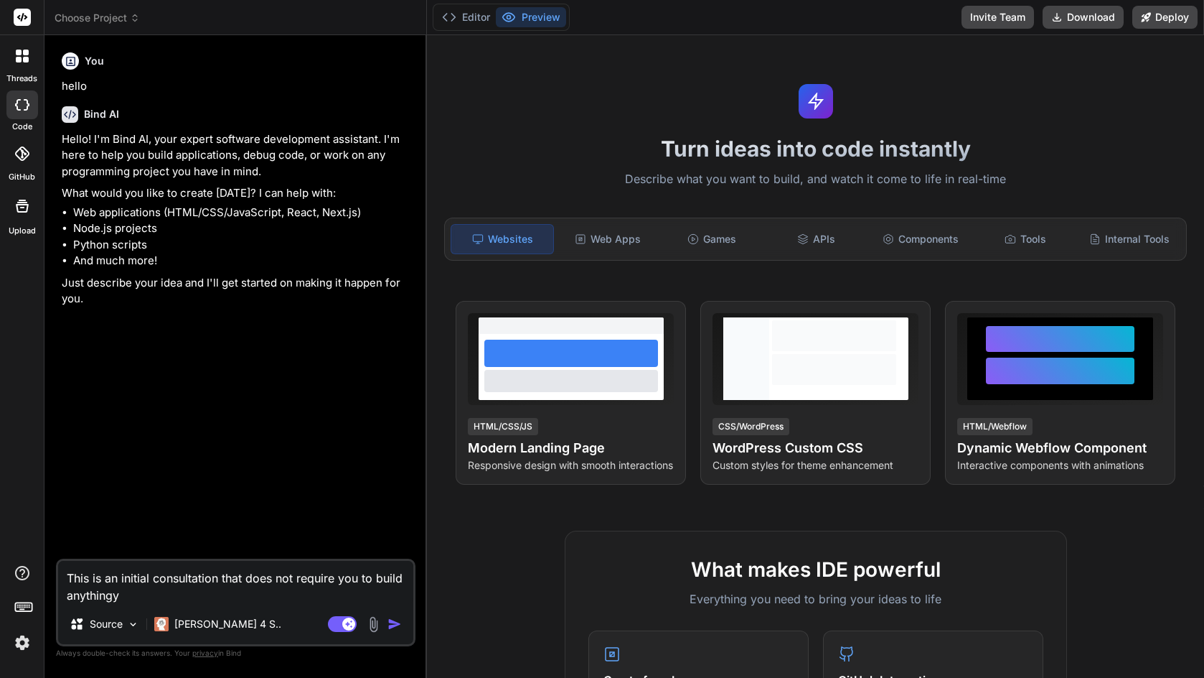
type textarea "This is an initial consultation that does not require you to build anything"
type textarea "x"
type textarea "This is an initial consultation that does not require you to build anything"
type textarea "x"
type textarea "This is an initial consultation that does not require you to build anything j"
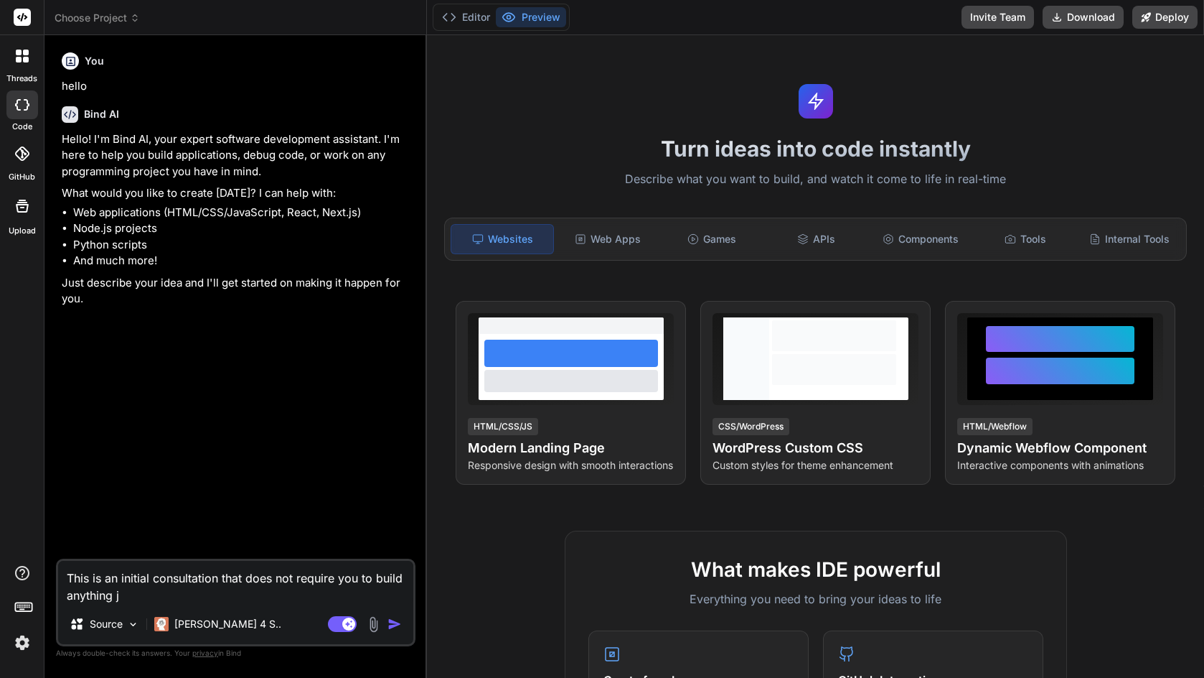
type textarea "x"
type textarea "This is an initial consultation that does not require you to build anything ju"
type textarea "x"
type textarea "This is an initial consultation that does not require you to build anything jus"
type textarea "x"
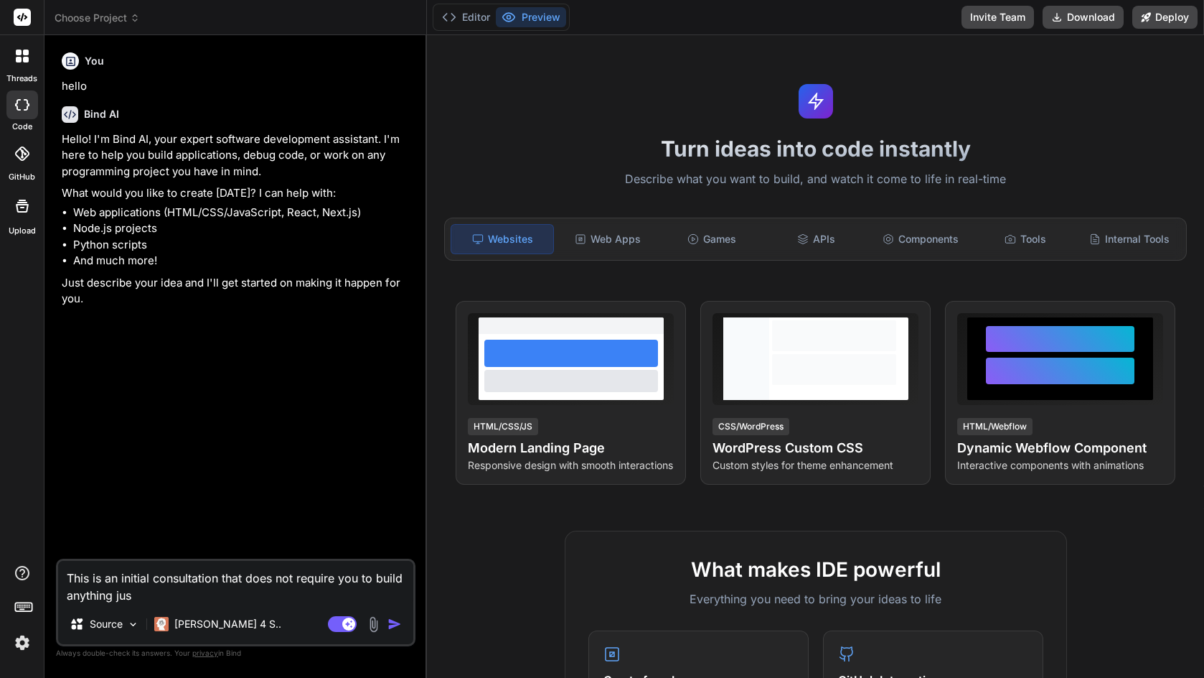
type textarea "This is an initial consultation that does not require you to build anything just"
type textarea "x"
type textarea "This is an initial consultation that does not require you to build anything just"
type textarea "x"
type textarea "This is an initial consultation that does not require you to build anything jus…"
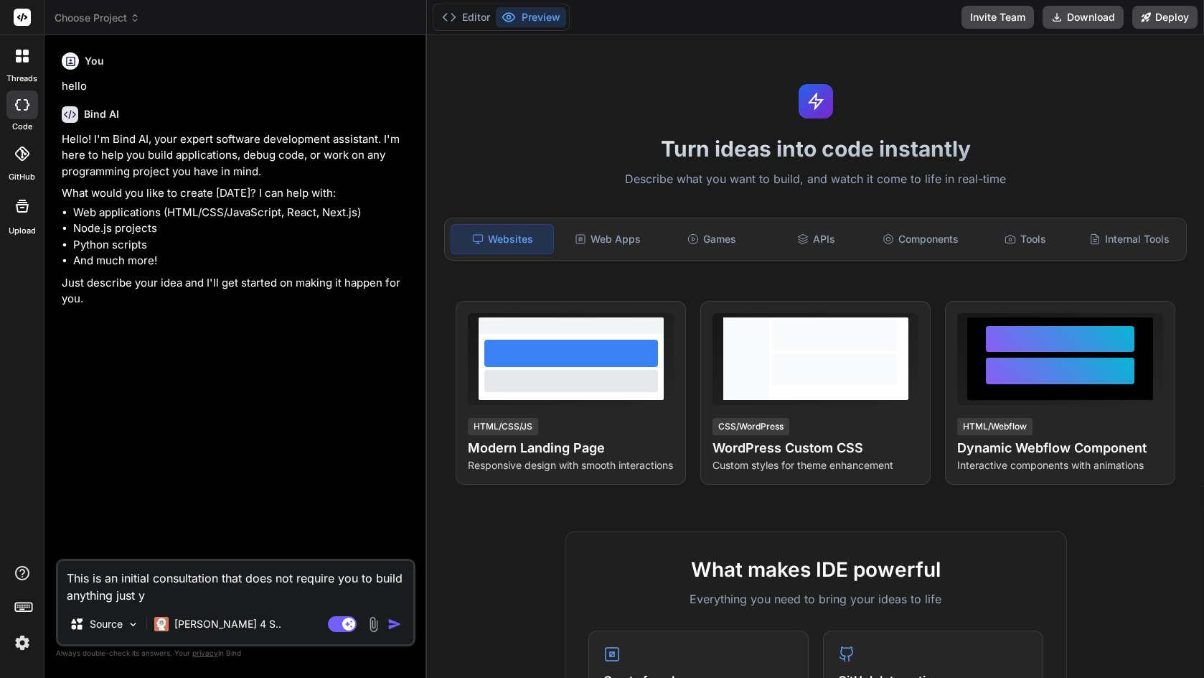
type textarea "x"
type textarea "This is an initial consultation that does not require you to build anything jus…"
type textarea "x"
type textarea "This is an initial consultation that does not require you to build anything jus…"
type textarea "x"
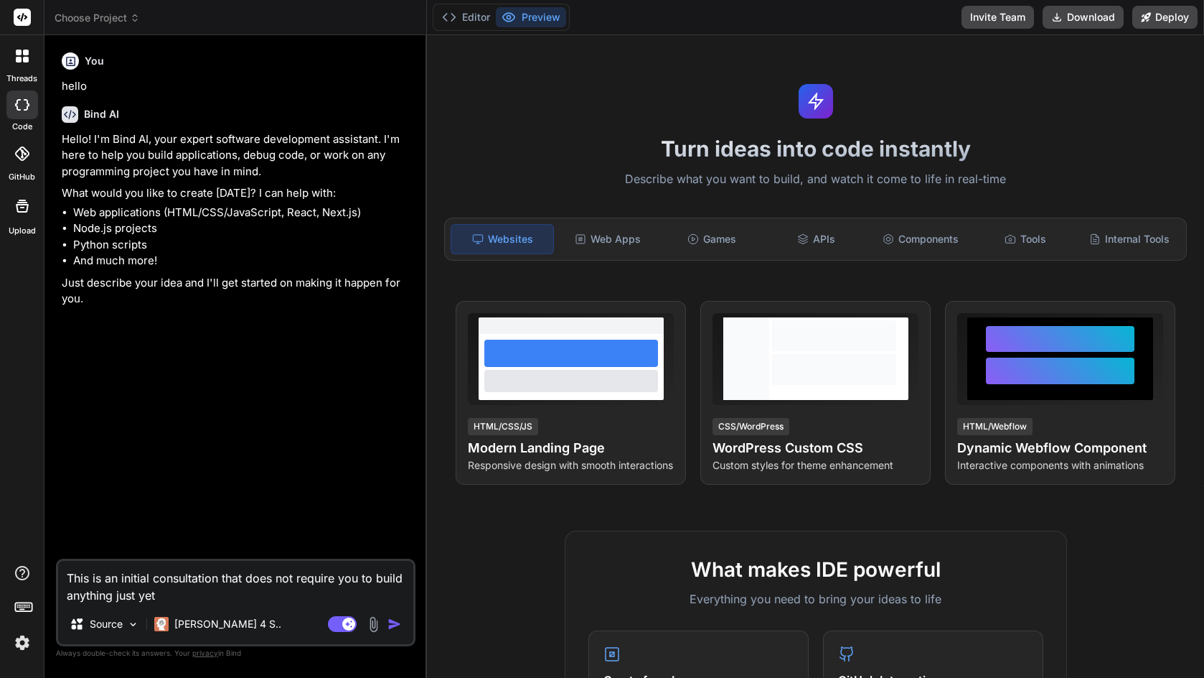
type textarea "This is an initial consultation that does not require you to build anything jus…"
type textarea "x"
type textarea "This is an initial consultation that does not require you to build anything jus…"
type textarea "x"
type textarea "This is an initial consultation that does not require you to build anything jus…"
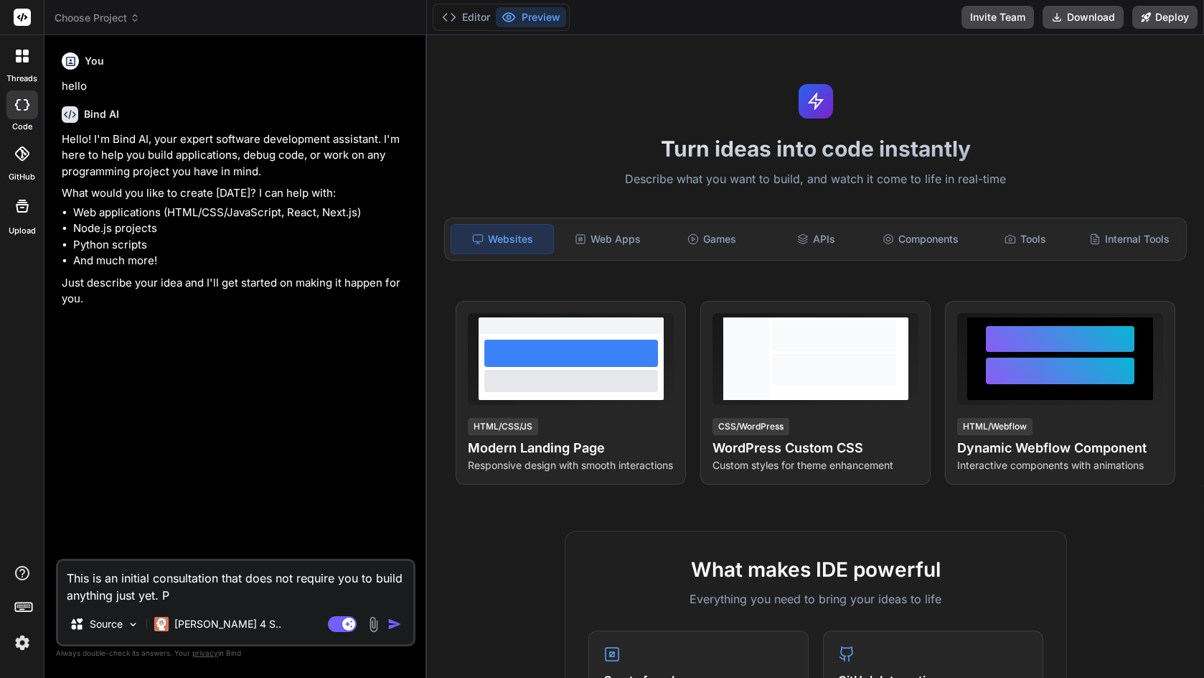
type textarea "x"
type textarea "This is an initial consultation that does not require you to build anything jus…"
type textarea "x"
type textarea "This is an initial consultation that does not require you to build anything jus…"
type textarea "x"
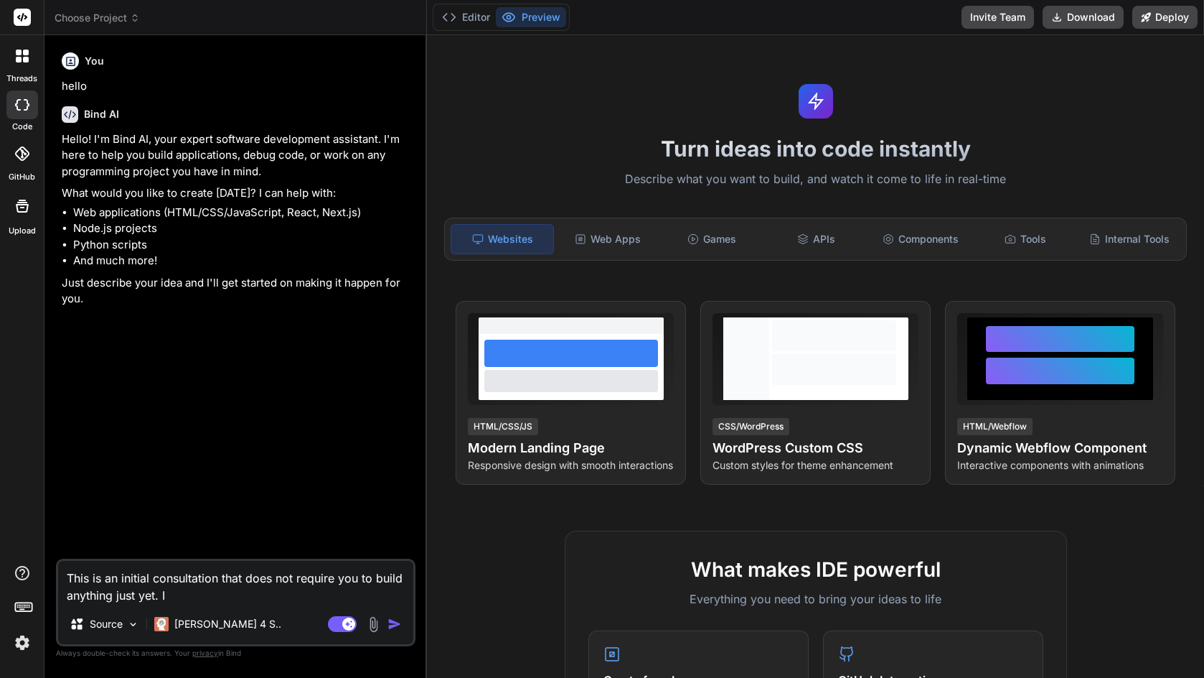
type textarea "This is an initial consultation that does not require you to build anything jus…"
type textarea "x"
type textarea "This is an initial consultation that does not require you to build anything jus…"
type textarea "x"
type textarea "This is an initial consultation that does not require you to build anything jus…"
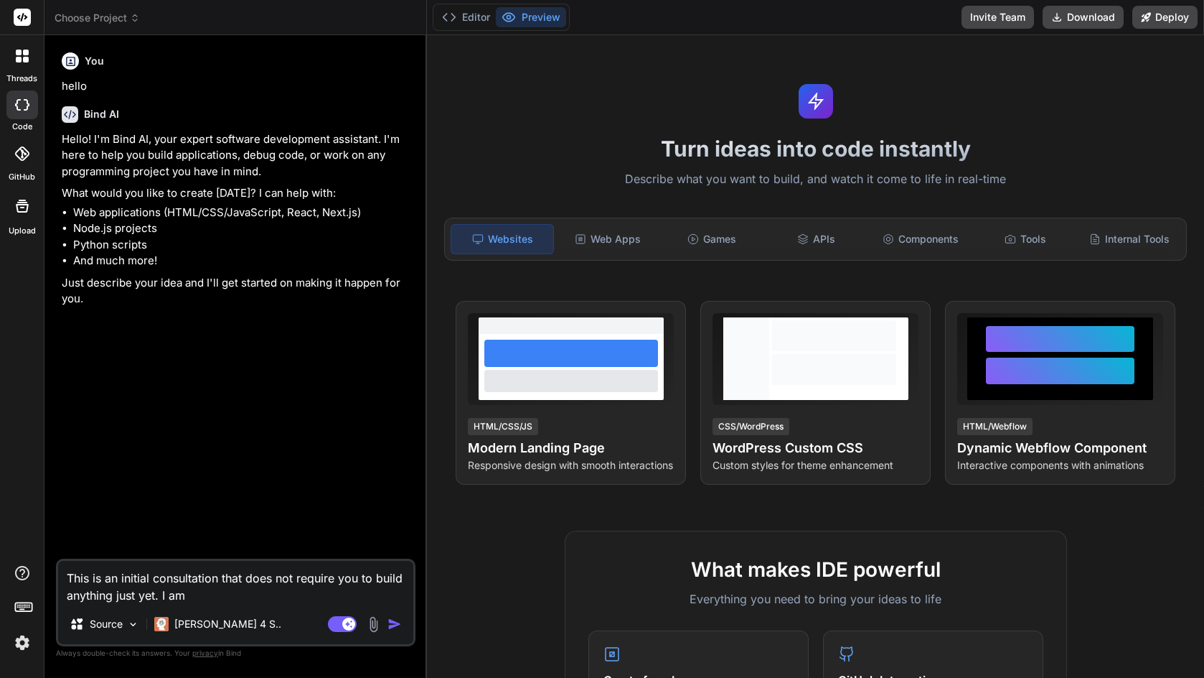
type textarea "x"
type textarea "This is an initial consultation that does not require you to build anything jus…"
type textarea "x"
type textarea "This is an initial consultation that does not require you to build anything jus…"
type textarea "x"
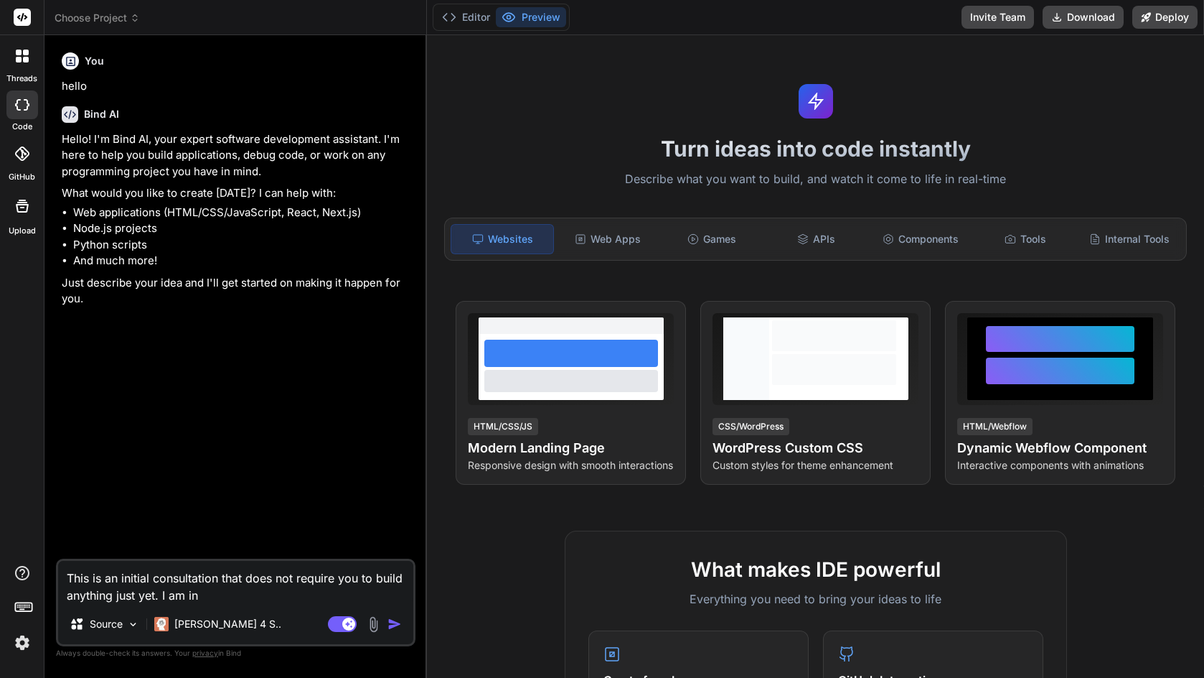
type textarea "This is an initial consultation that does not require you to build anything jus…"
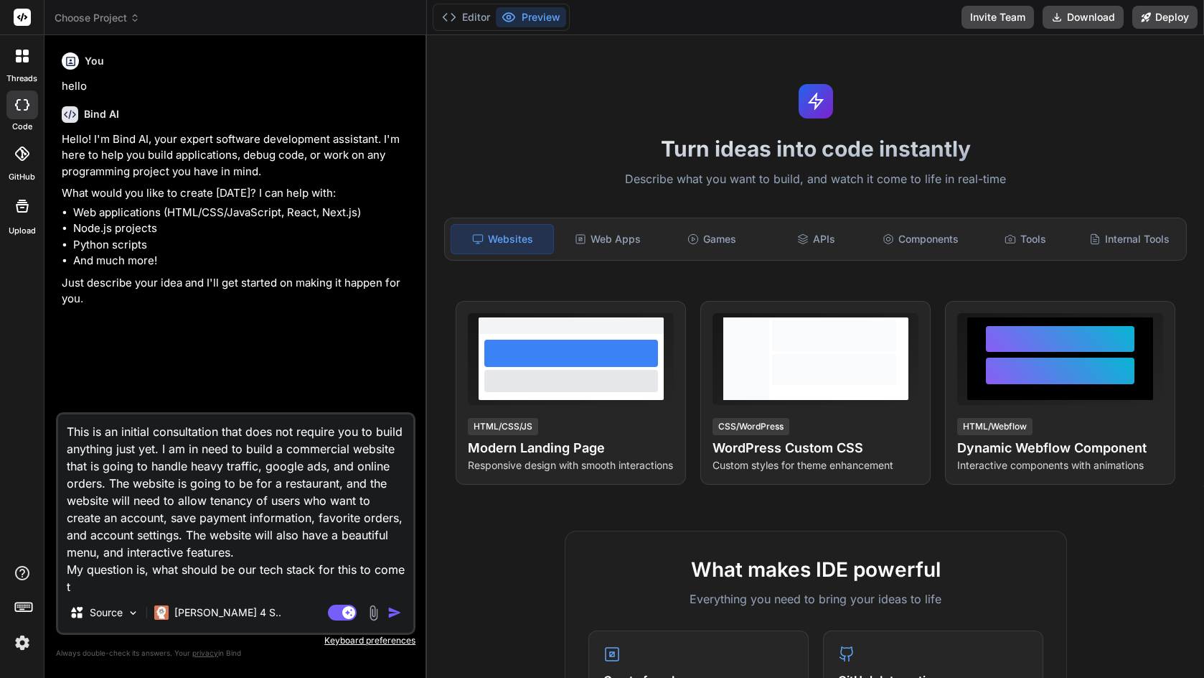
scroll to position [1, 0]
click at [350, 545] on textarea "This is an initial consultation that does not require you to build anything jus…" at bounding box center [235, 503] width 355 height 178
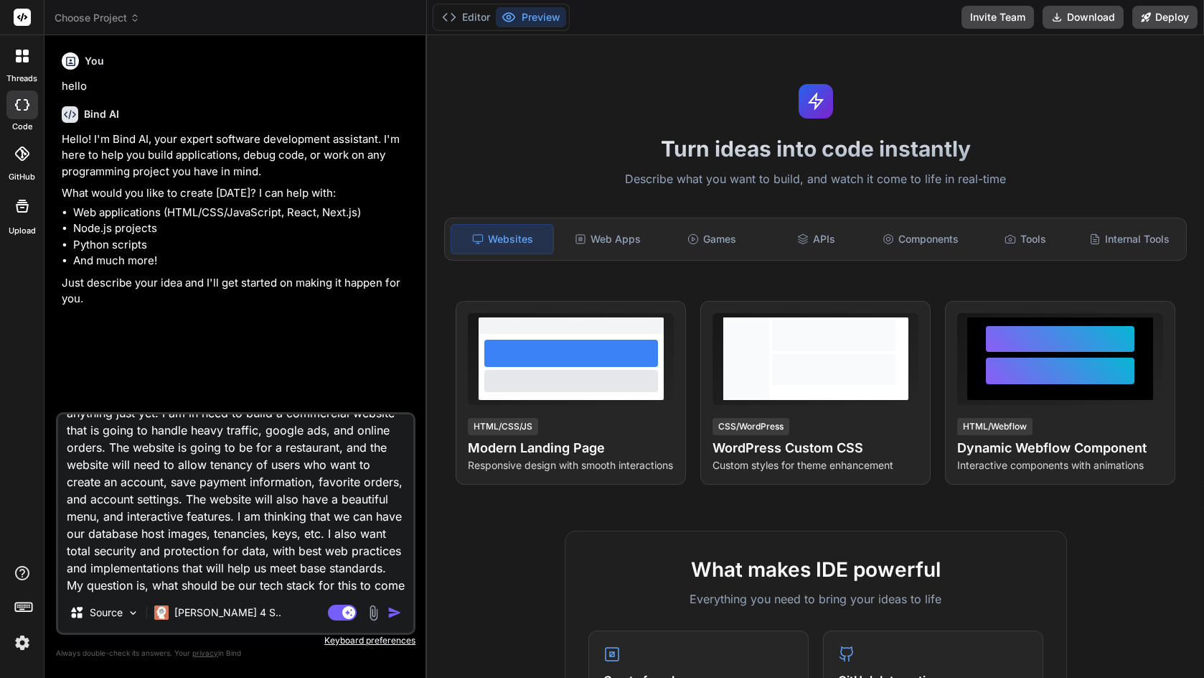
scroll to position [72, 0]
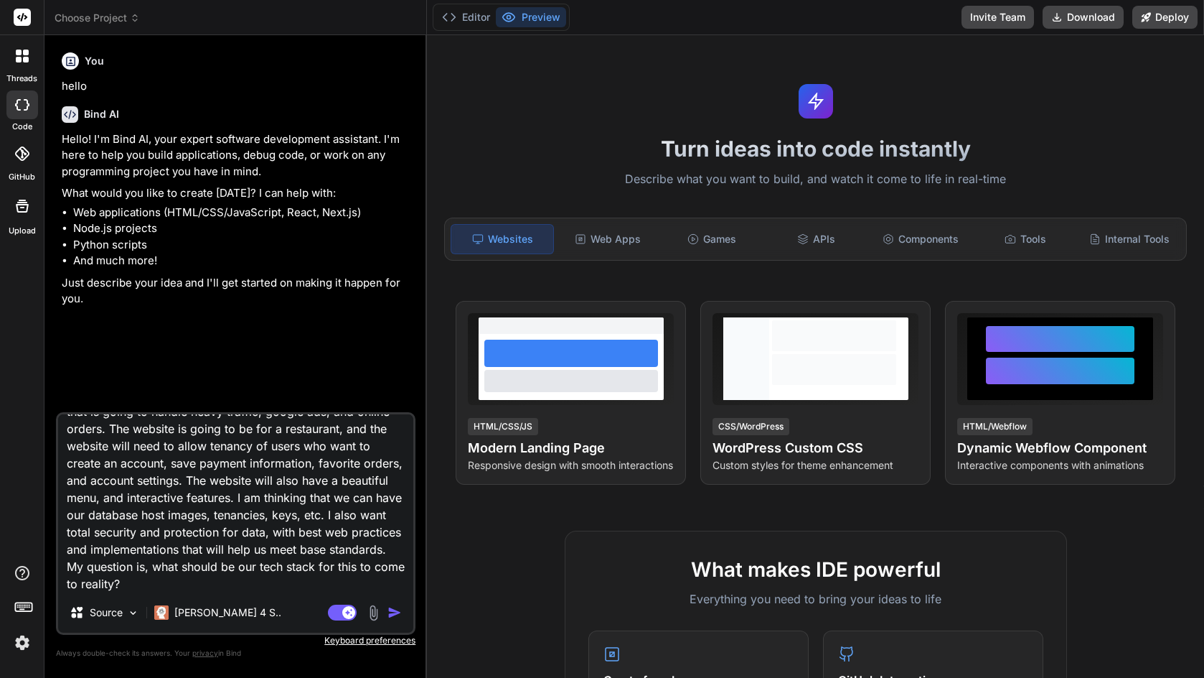
click at [393, 612] on img "button" at bounding box center [395, 612] width 14 height 14
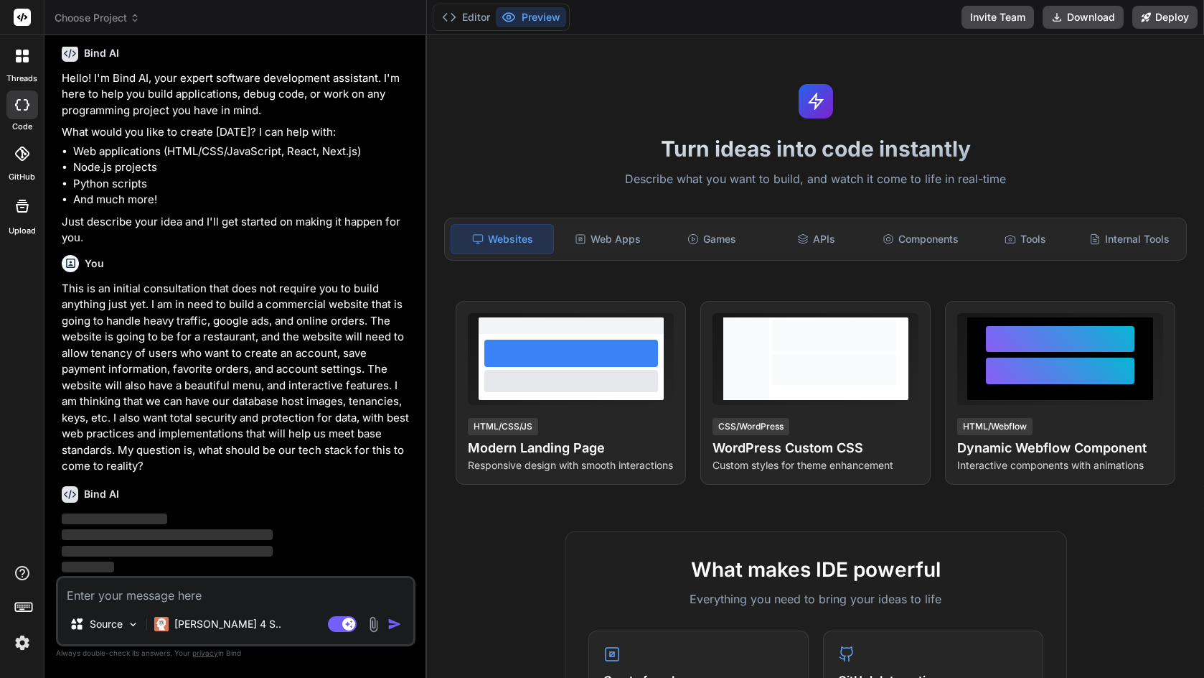
scroll to position [61, 0]
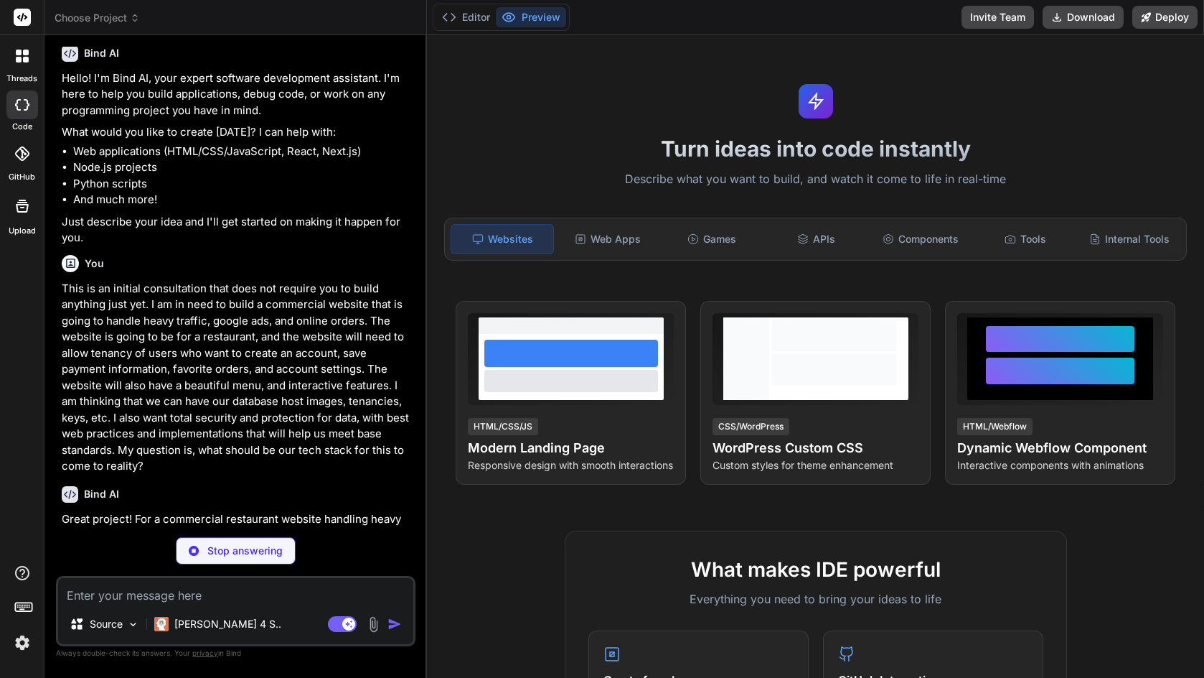
click at [393, 612] on div "Source Claude 4 S.." at bounding box center [235, 626] width 355 height 34
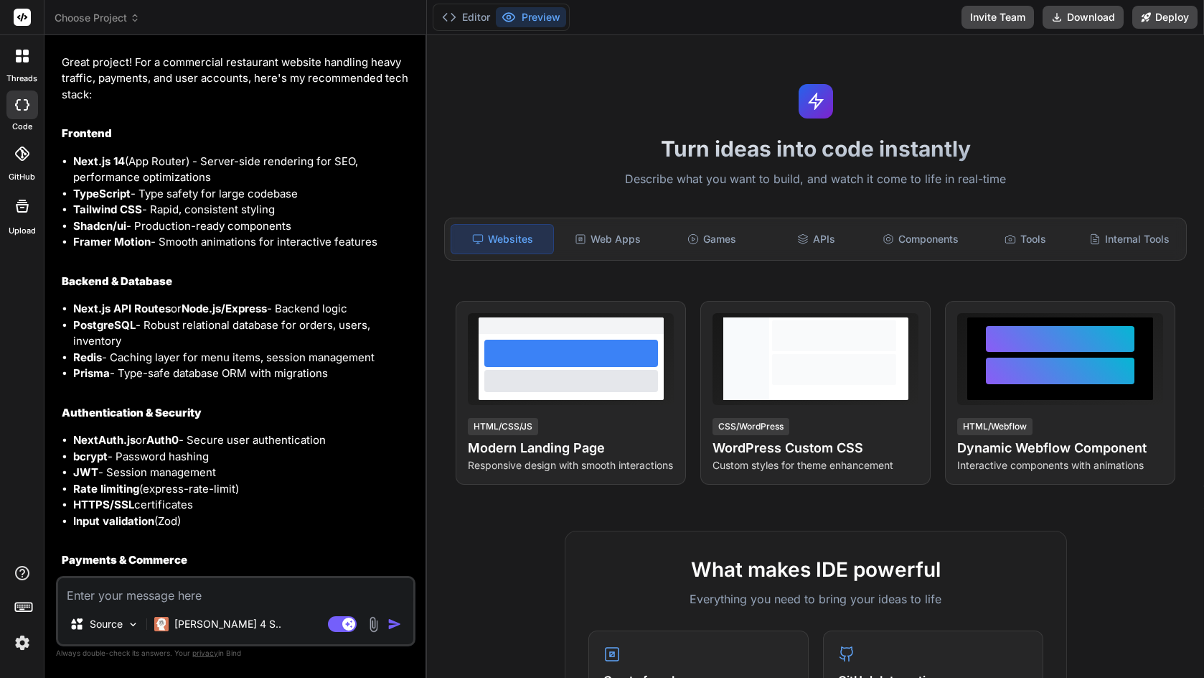
scroll to position [510, 0]
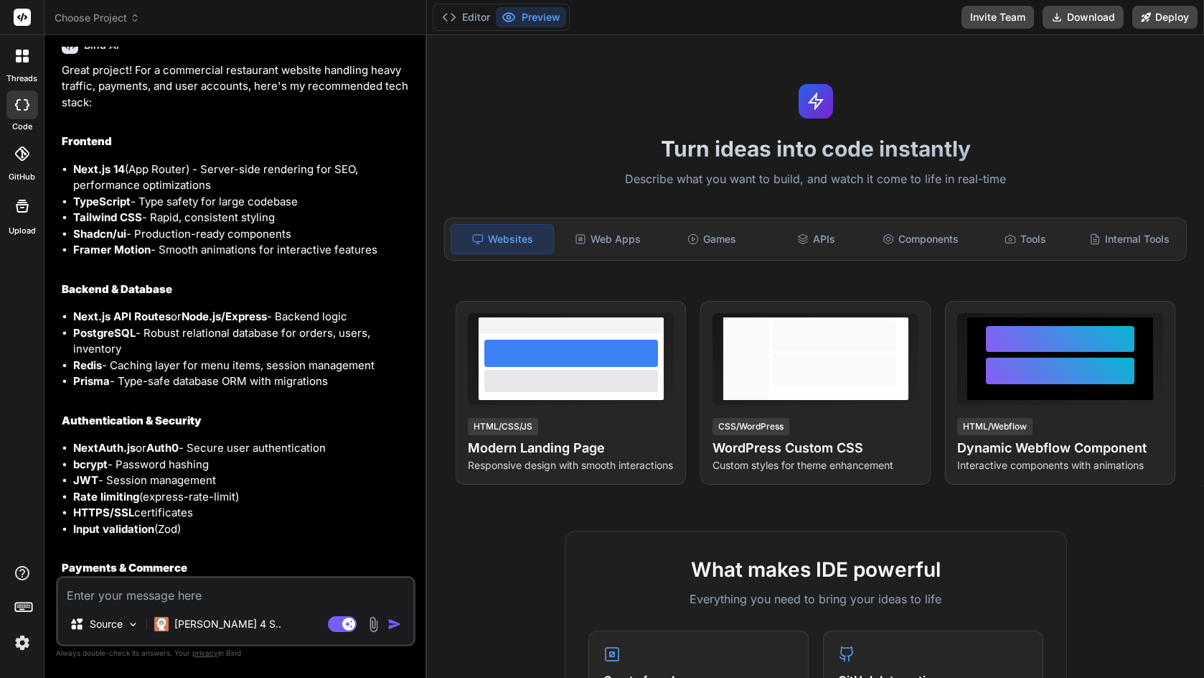
click at [220, 588] on textarea at bounding box center [235, 591] width 355 height 26
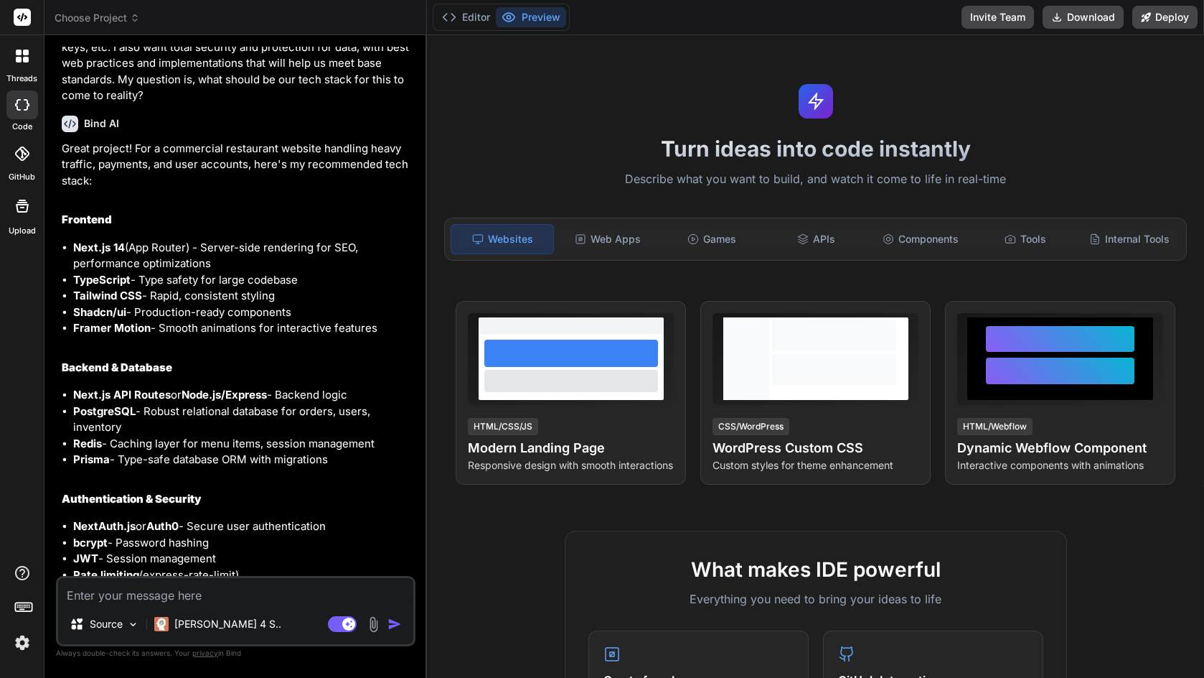
scroll to position [416, 0]
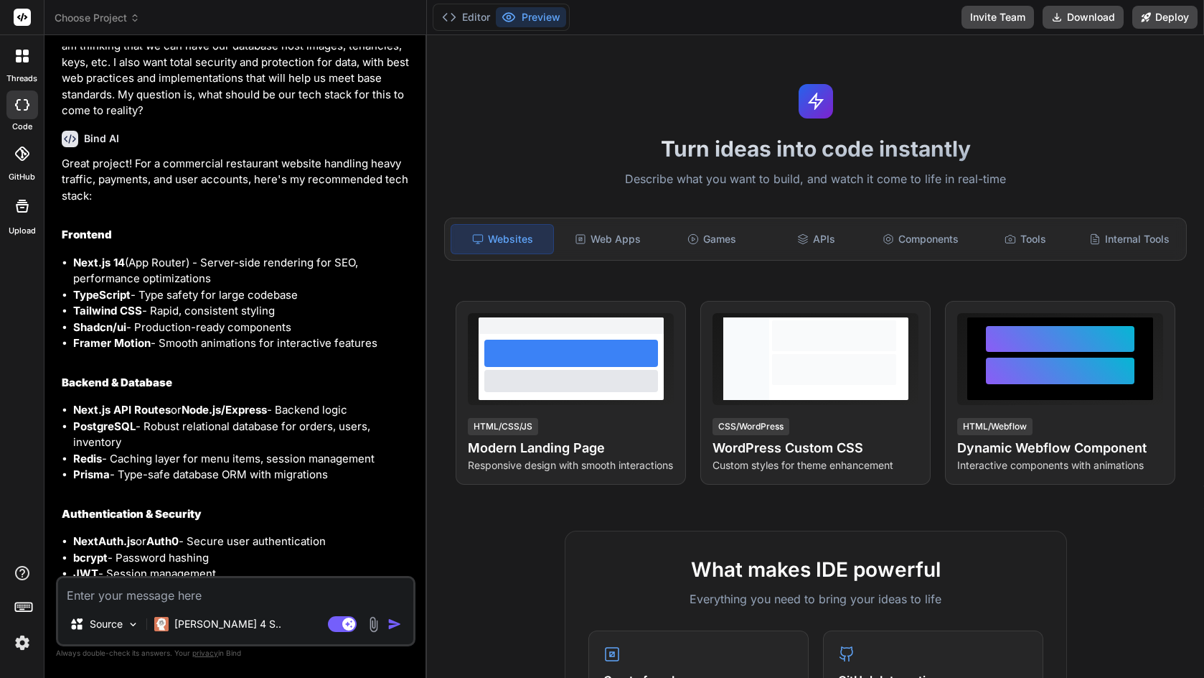
click at [120, 304] on strong "Tailwind CSS" at bounding box center [107, 311] width 69 height 14
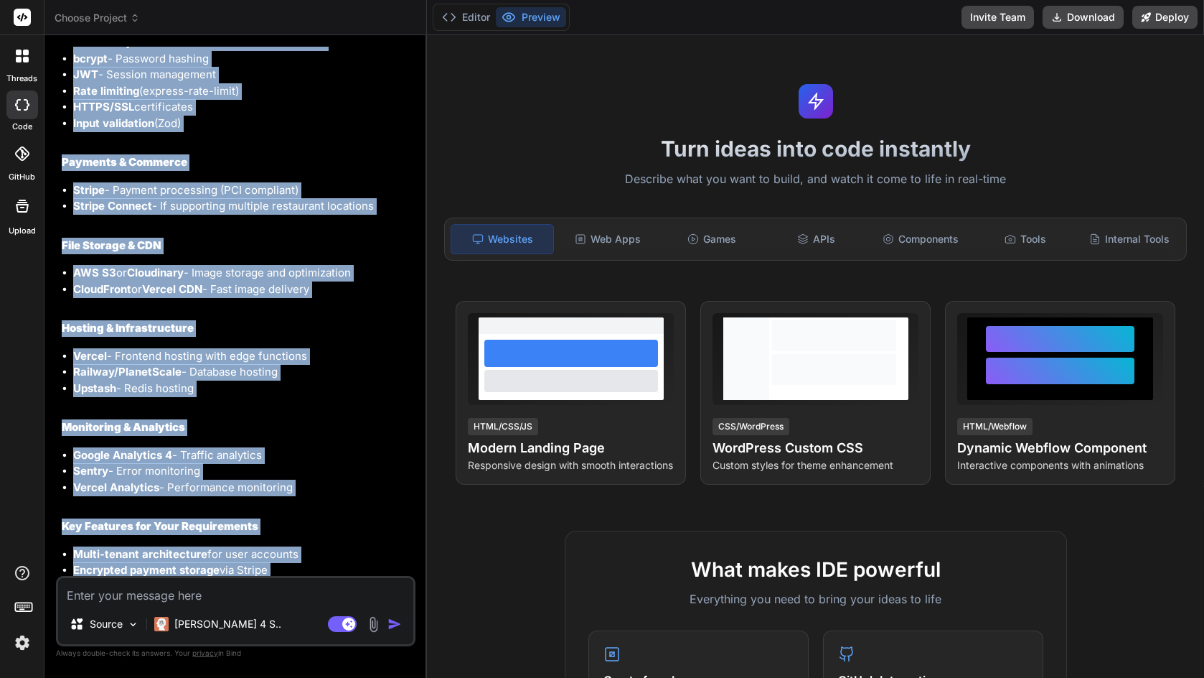
scroll to position [1039, 0]
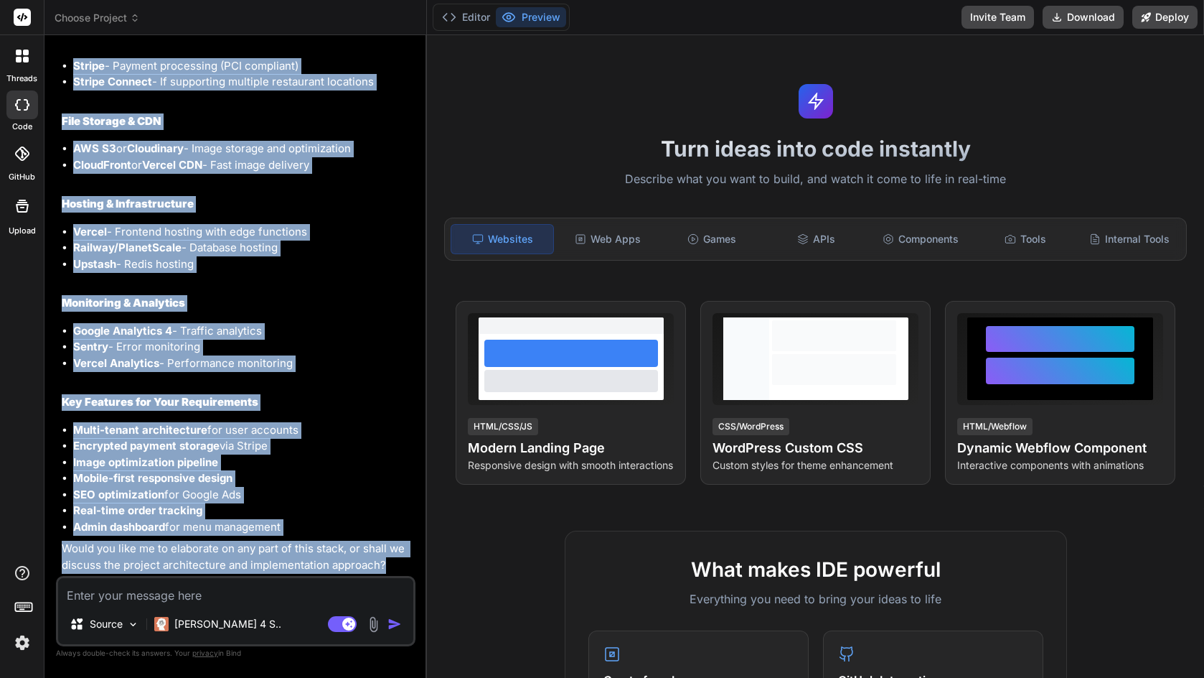
drag, startPoint x: 63, startPoint y: 233, endPoint x: 365, endPoint y: 533, distance: 425.8
click at [365, 533] on div "Great project! For a commercial restaurant website handling heavy traffic, paym…" at bounding box center [237, 53] width 351 height 1041
copy div "Frontend Next.js 14 (App Router) - Server-side rendering for SEO, performance o…"
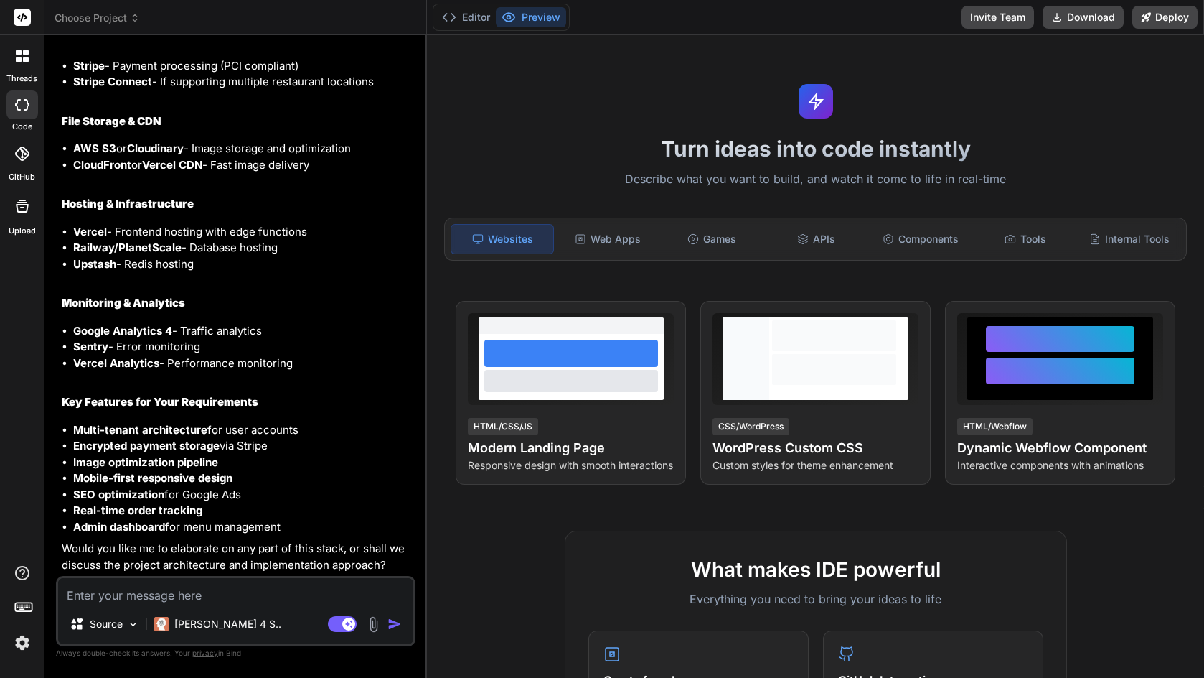
click at [144, 564] on p "Would you like me to elaborate on any part of this stack, or shall we discuss t…" at bounding box center [237, 557] width 351 height 32
drag, startPoint x: 60, startPoint y: 561, endPoint x: 363, endPoint y: 576, distance: 303.3
click at [363, 576] on div "You hello Bind AI Hello! I'm Bind AI, your expert software development assistan…" at bounding box center [236, 362] width 360 height 630
drag, startPoint x: 210, startPoint y: 563, endPoint x: 245, endPoint y: 594, distance: 46.3
click at [245, 594] on div "You hello Bind AI Hello! I'm Bind AI, your expert software development assistan…" at bounding box center [236, 362] width 360 height 630
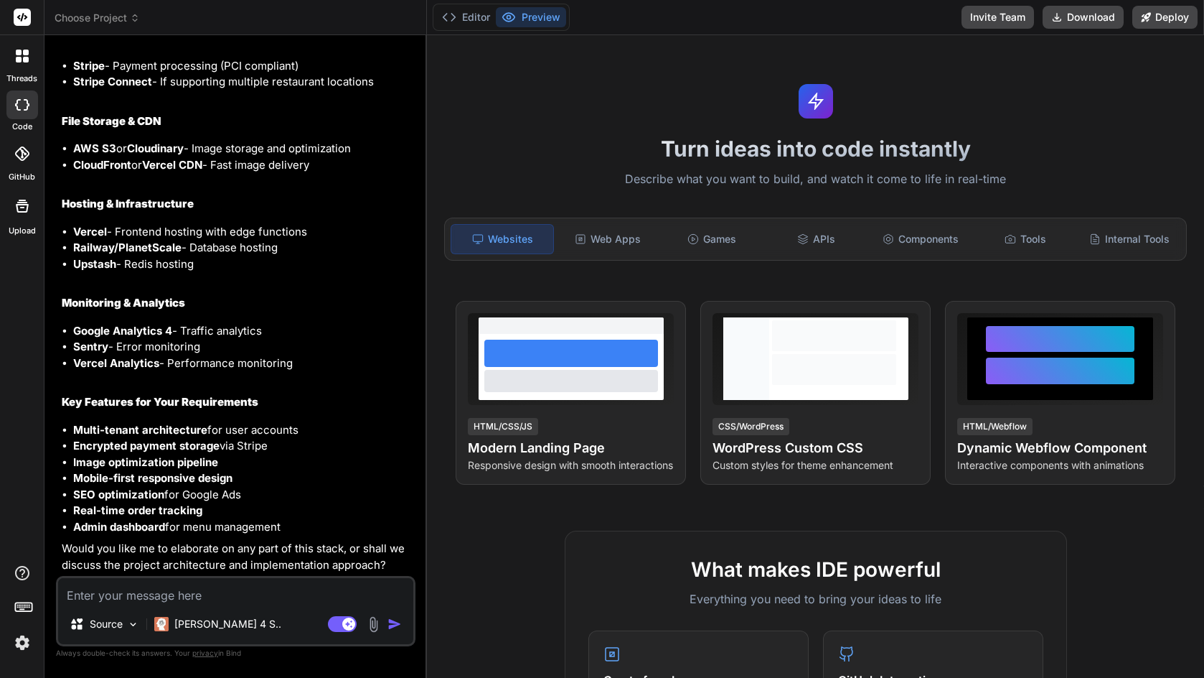
click at [324, 576] on div "Source Claude 4 S.. Agent Mode. When this toggle is activated, AI automatically…" at bounding box center [236, 611] width 360 height 70
drag, startPoint x: 402, startPoint y: 567, endPoint x: 106, endPoint y: 565, distance: 296.5
click at [100, 564] on p "Would you like me to elaborate on any part of this stack, or shall we discuss t…" at bounding box center [237, 557] width 351 height 32
click at [182, 594] on textarea at bounding box center [235, 591] width 355 height 26
click at [403, 627] on button "button" at bounding box center [398, 624] width 20 height 14
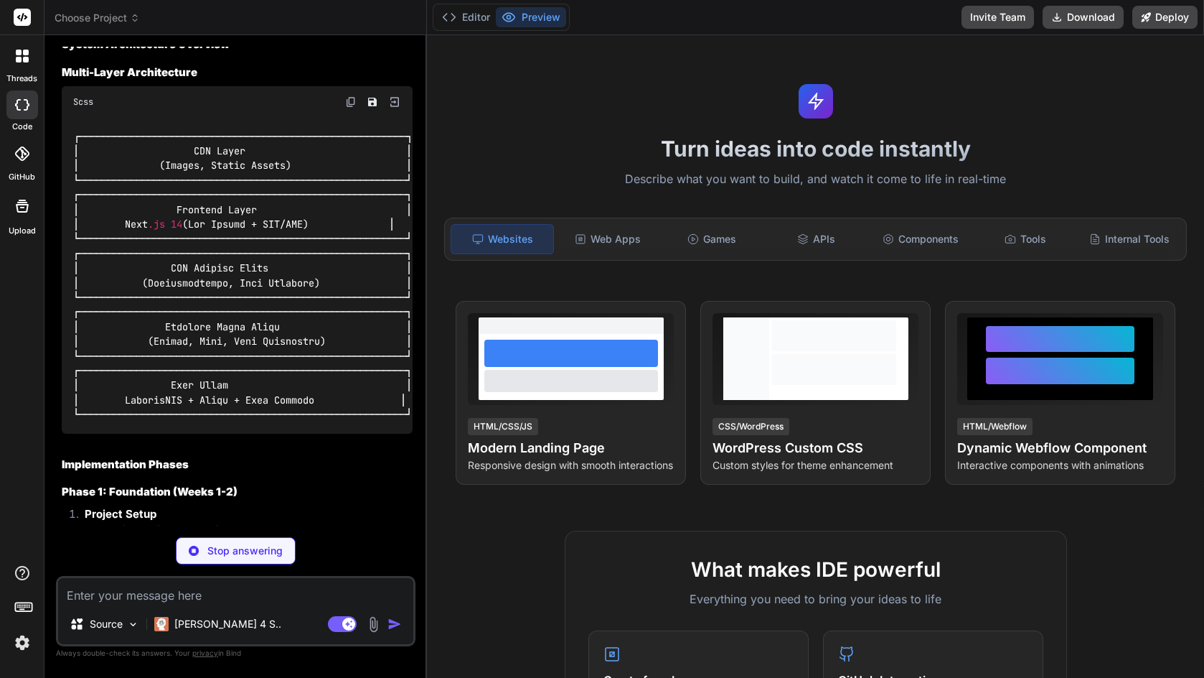
scroll to position [1530, 0]
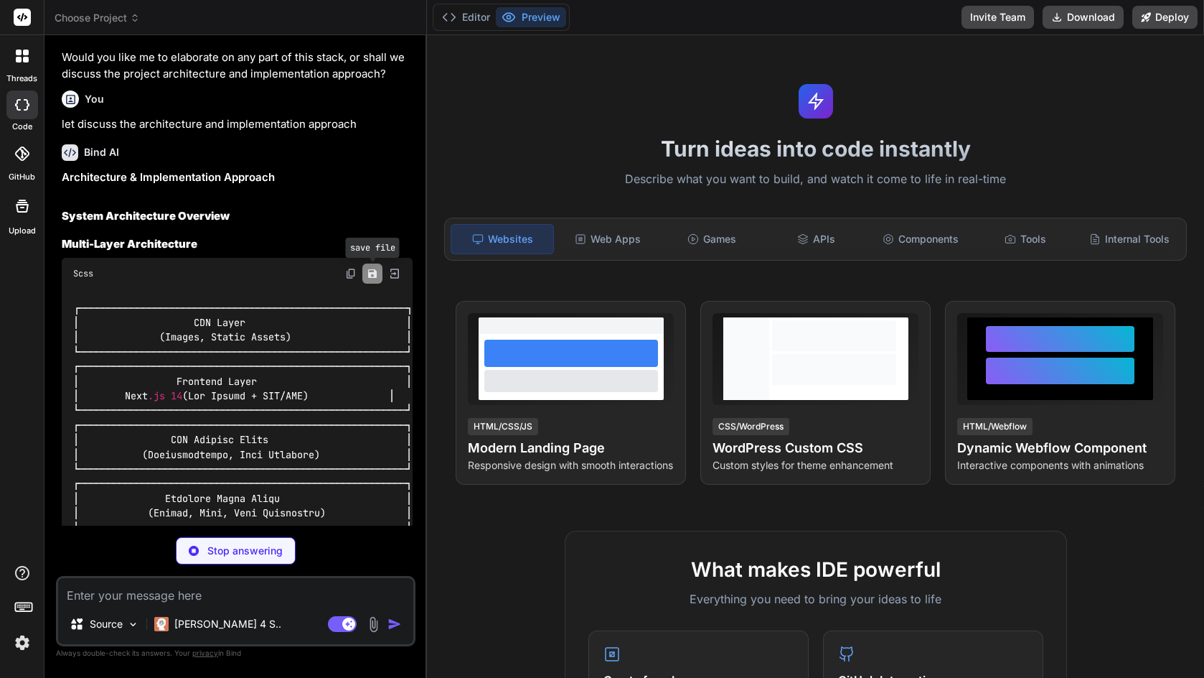
click at [370, 272] on icon "Save file" at bounding box center [372, 273] width 9 height 9
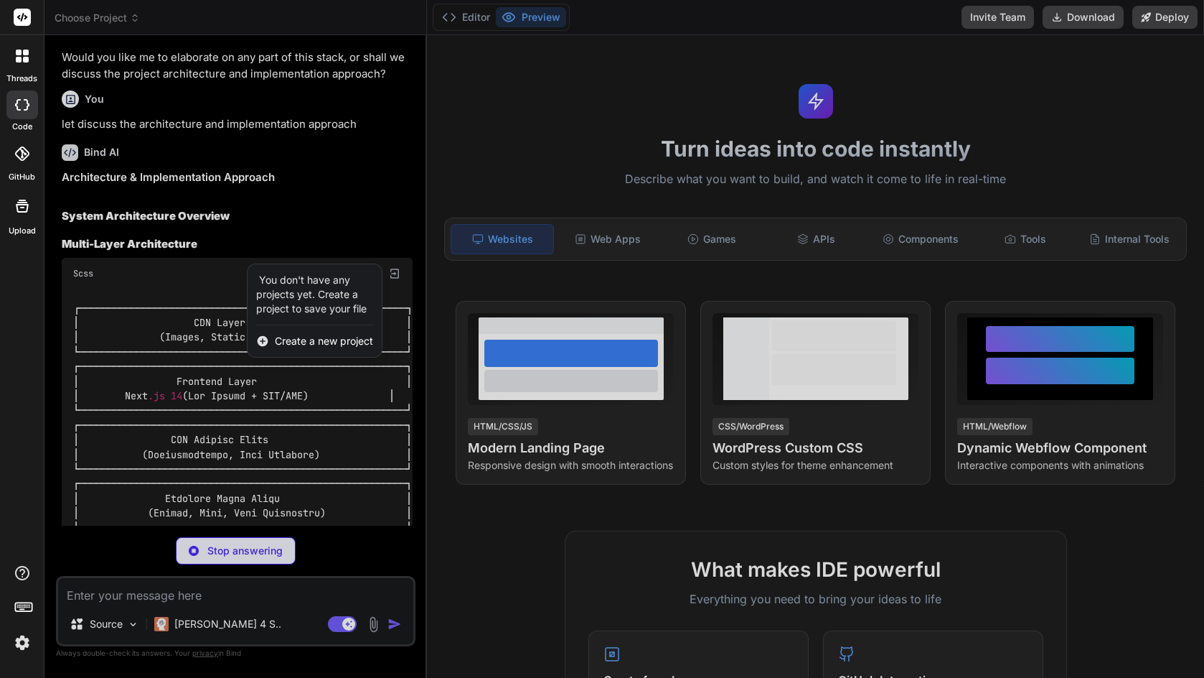
click at [348, 341] on span "Create a new project" at bounding box center [324, 341] width 98 height 14
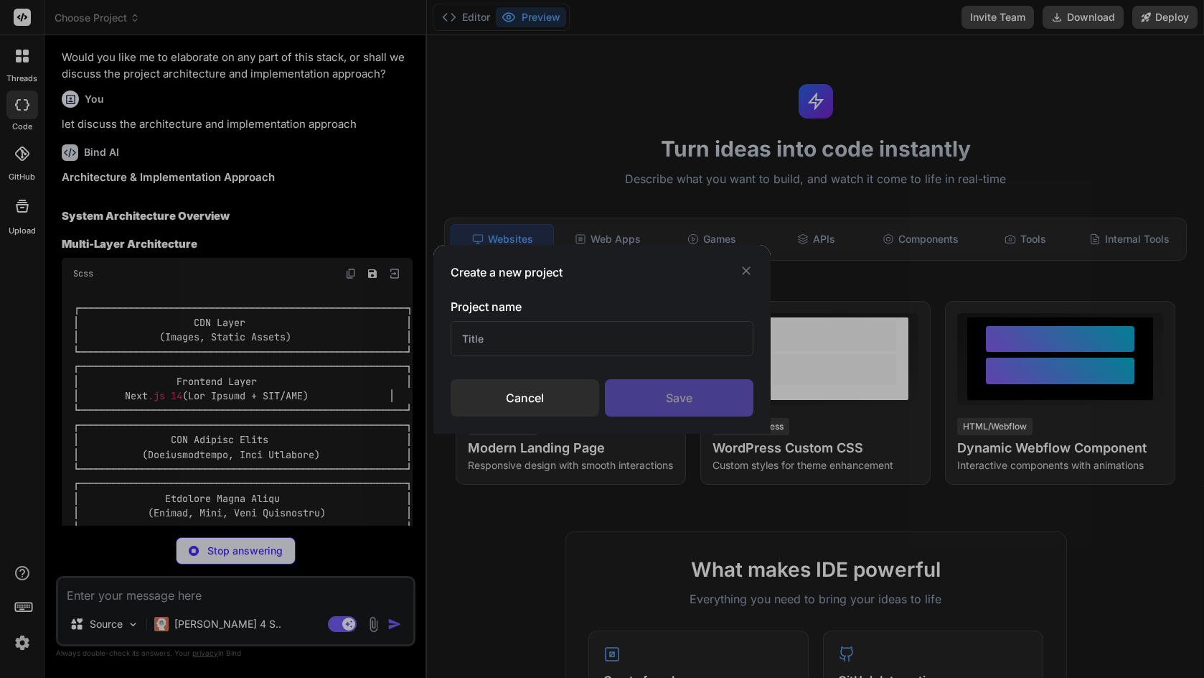
click at [530, 341] on input "text" at bounding box center [602, 338] width 303 height 35
click at [649, 398] on div "Save" at bounding box center [679, 397] width 149 height 37
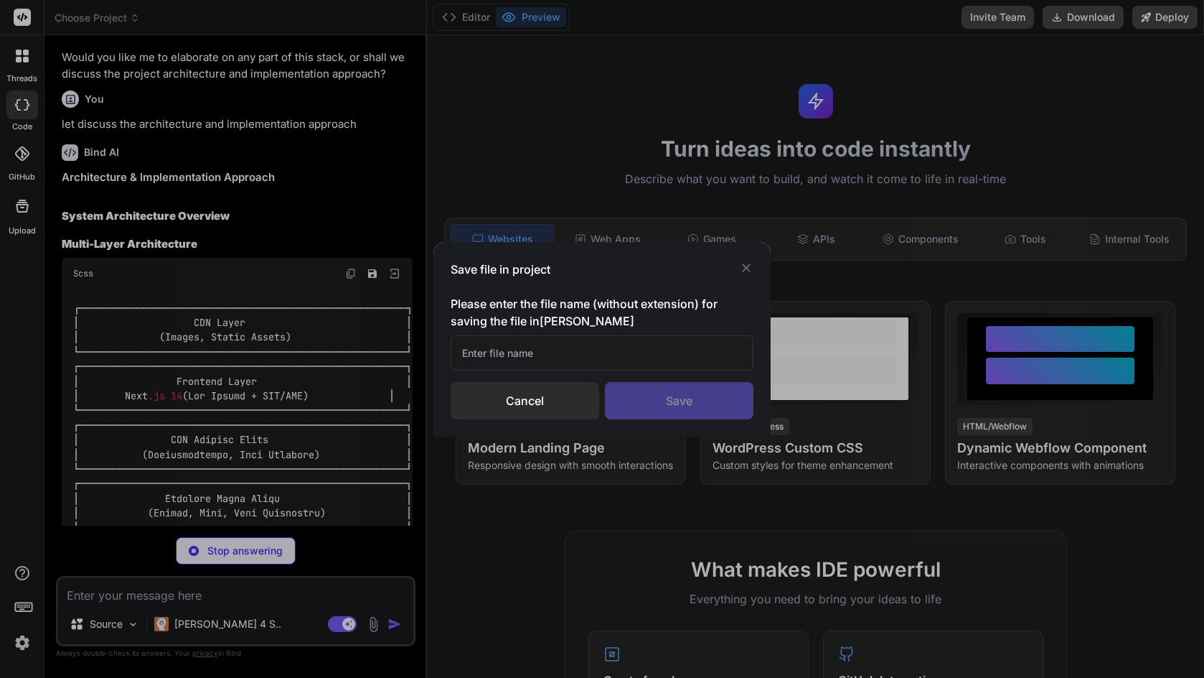
click at [370, 276] on div "Save file in project Please enter the file name (without extension) for saving …" at bounding box center [602, 339] width 1204 height 678
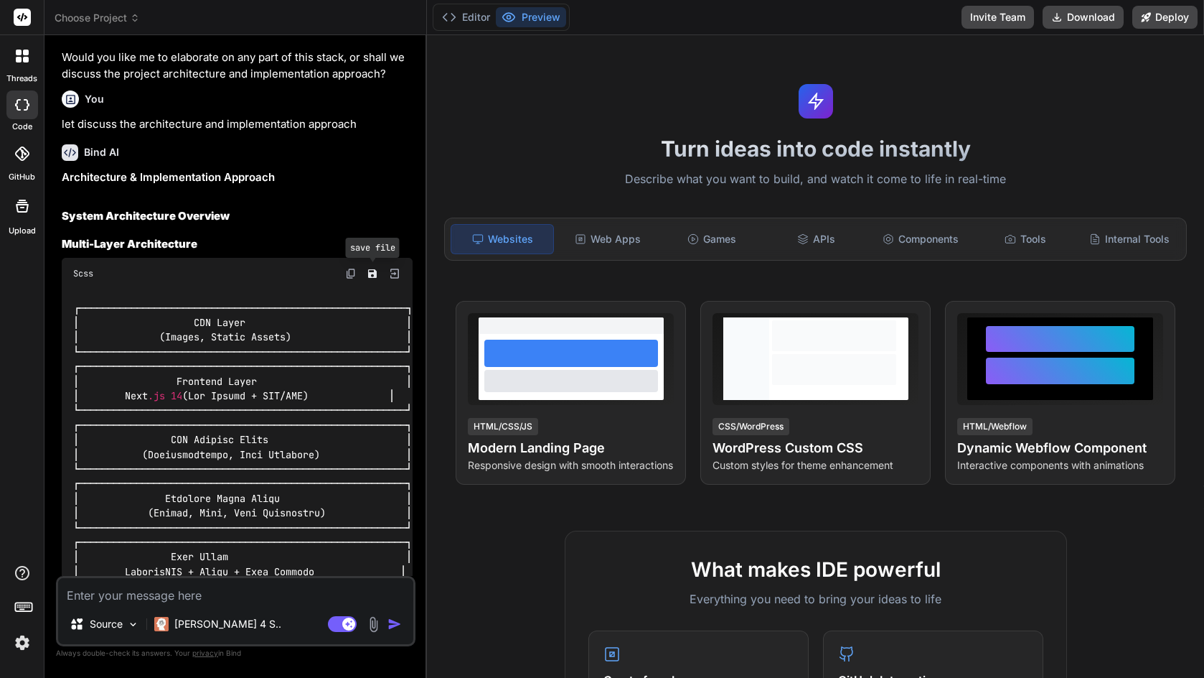
click at [370, 276] on icon "Save file" at bounding box center [372, 273] width 9 height 9
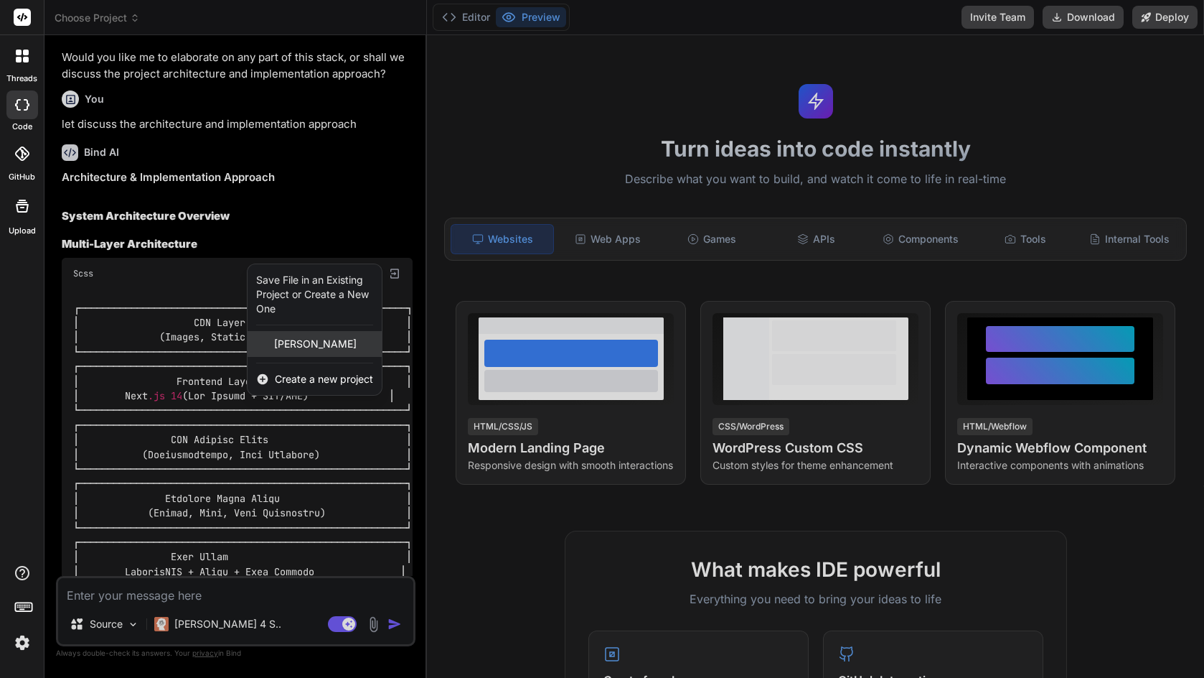
click at [323, 350] on span "[PERSON_NAME]" at bounding box center [315, 344] width 83 height 14
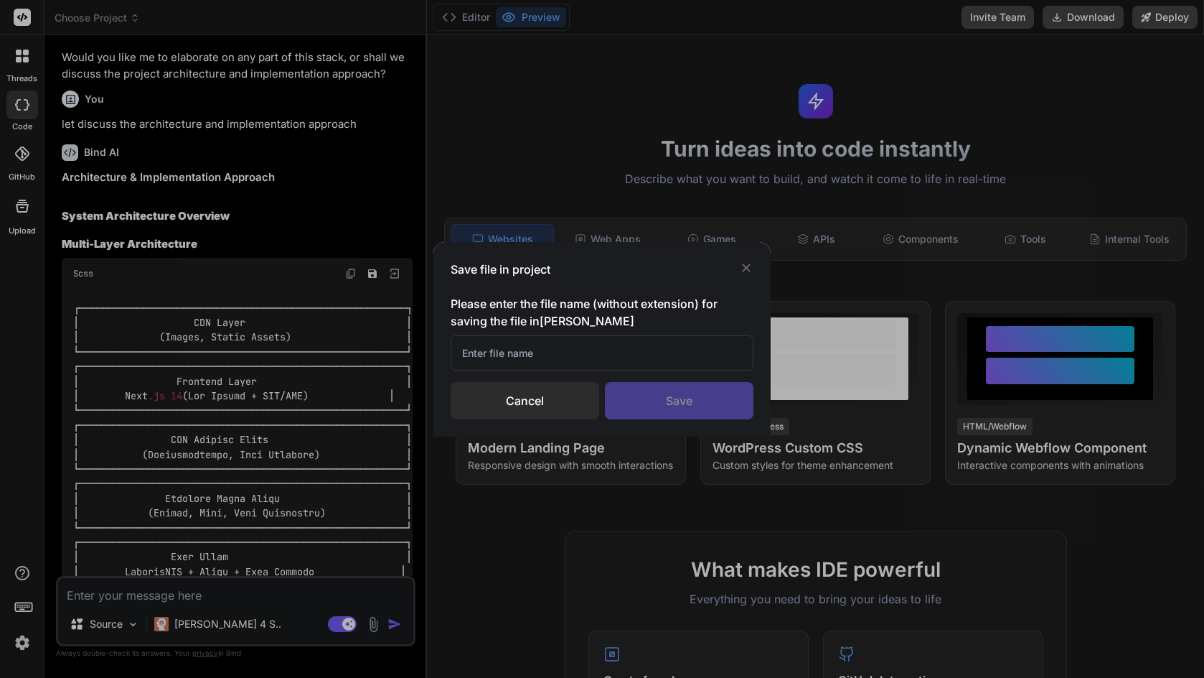
drag, startPoint x: 243, startPoint y: 596, endPoint x: 287, endPoint y: 456, distance: 146.9
click at [243, 596] on div "Save file in project Please enter the file name (without extension) for saving …" at bounding box center [602, 339] width 1204 height 678
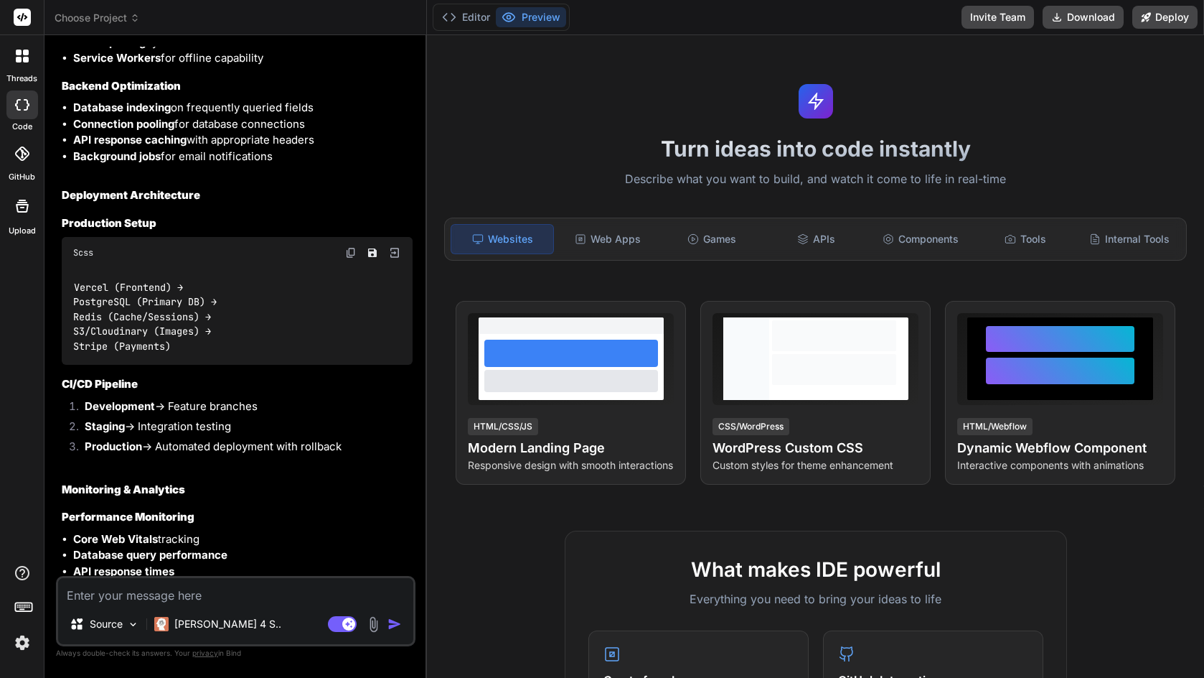
scroll to position [3717, 0]
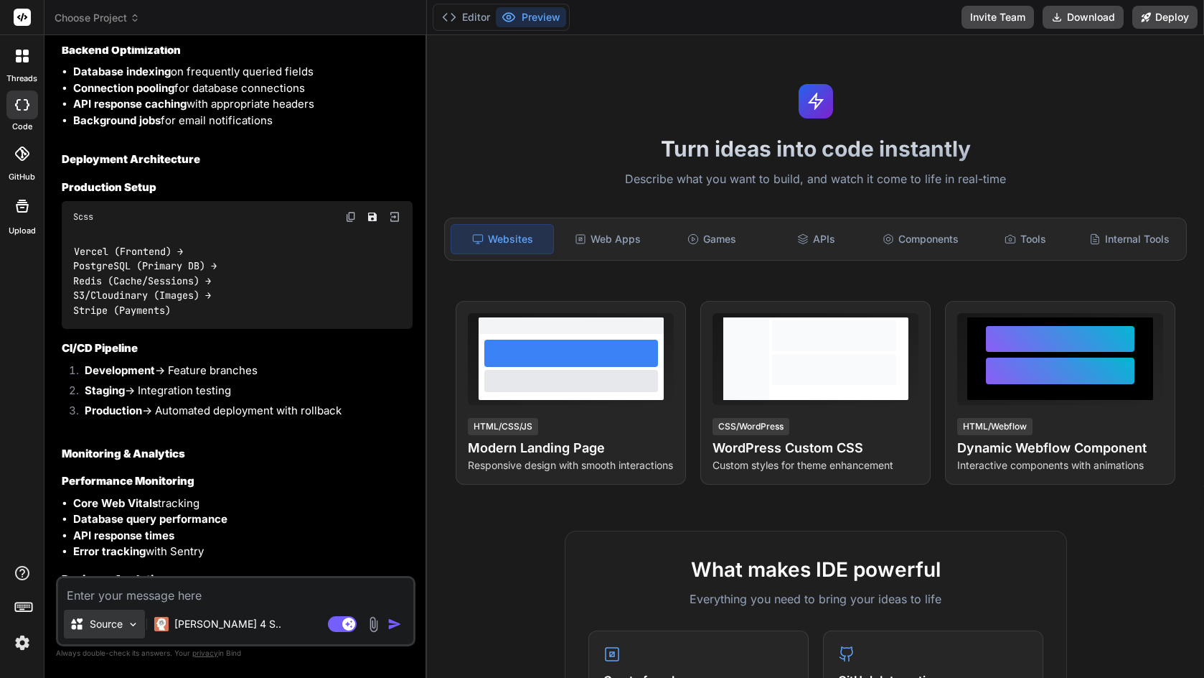
click at [132, 624] on img at bounding box center [133, 624] width 12 height 12
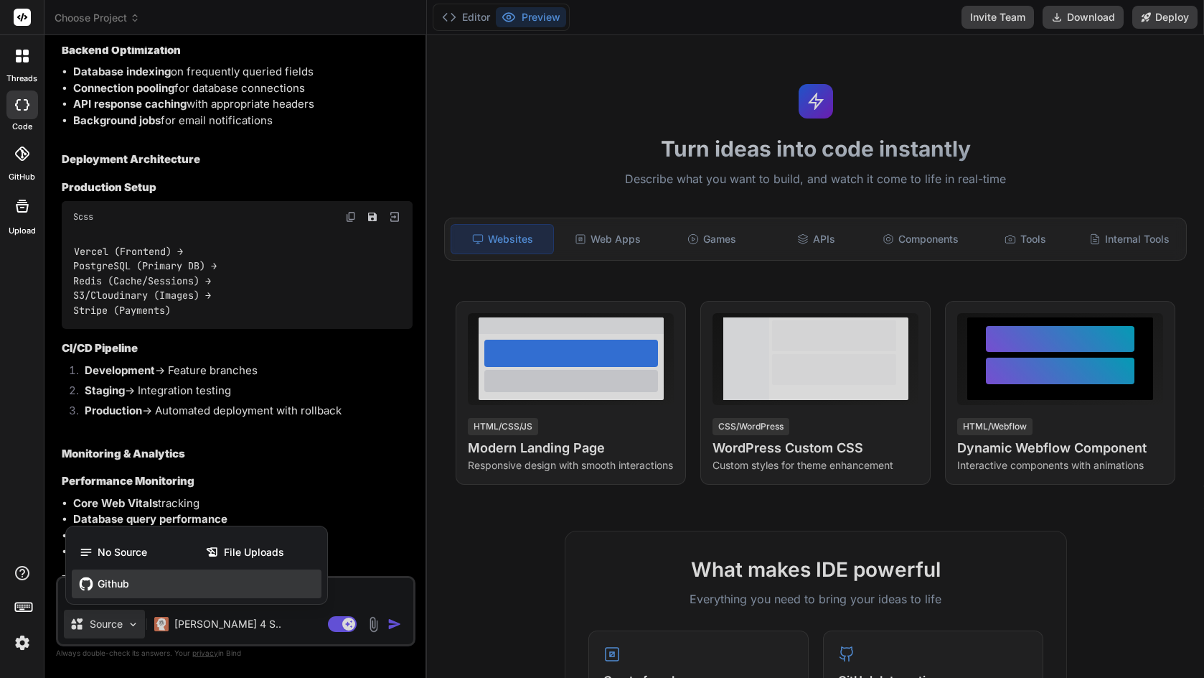
click at [120, 582] on span "Github" at bounding box center [114, 583] width 32 height 14
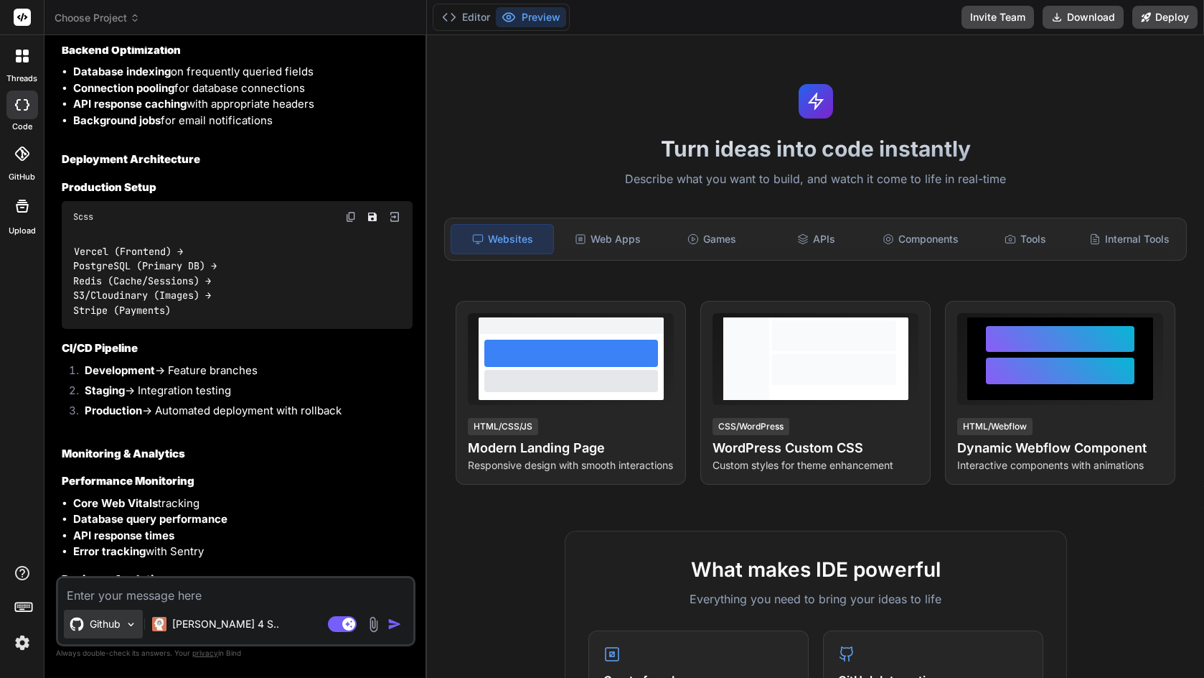
click at [113, 630] on p "Github" at bounding box center [105, 624] width 31 height 14
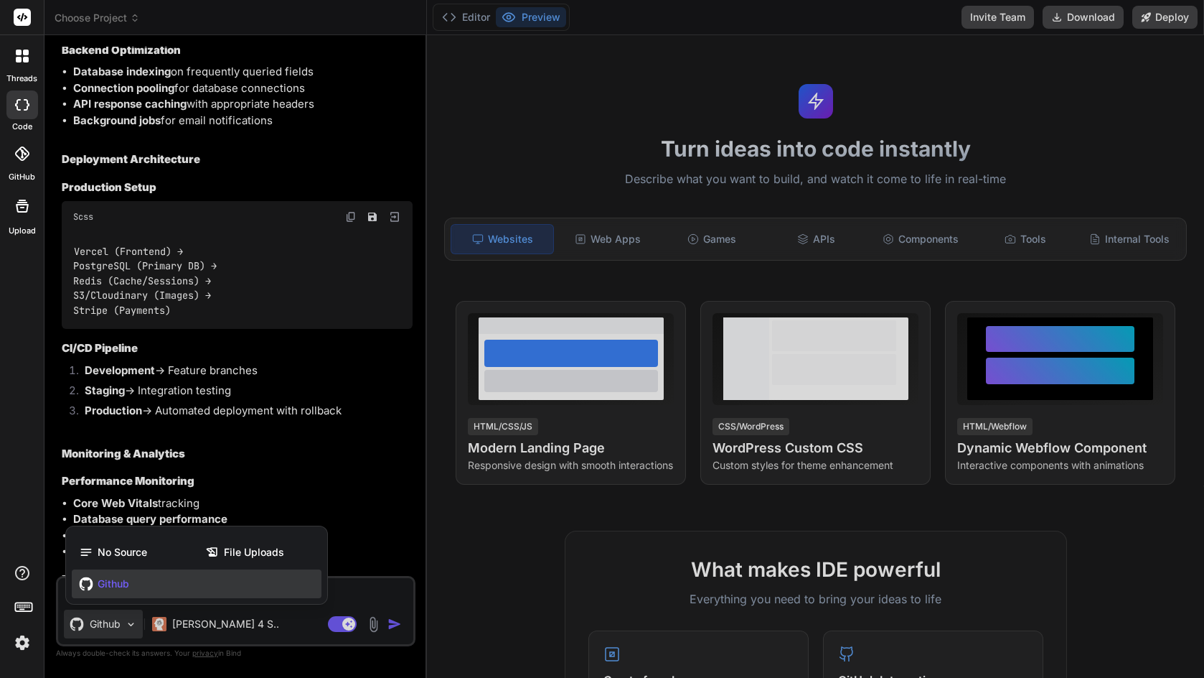
click at [130, 582] on div "Github" at bounding box center [197, 583] width 250 height 29
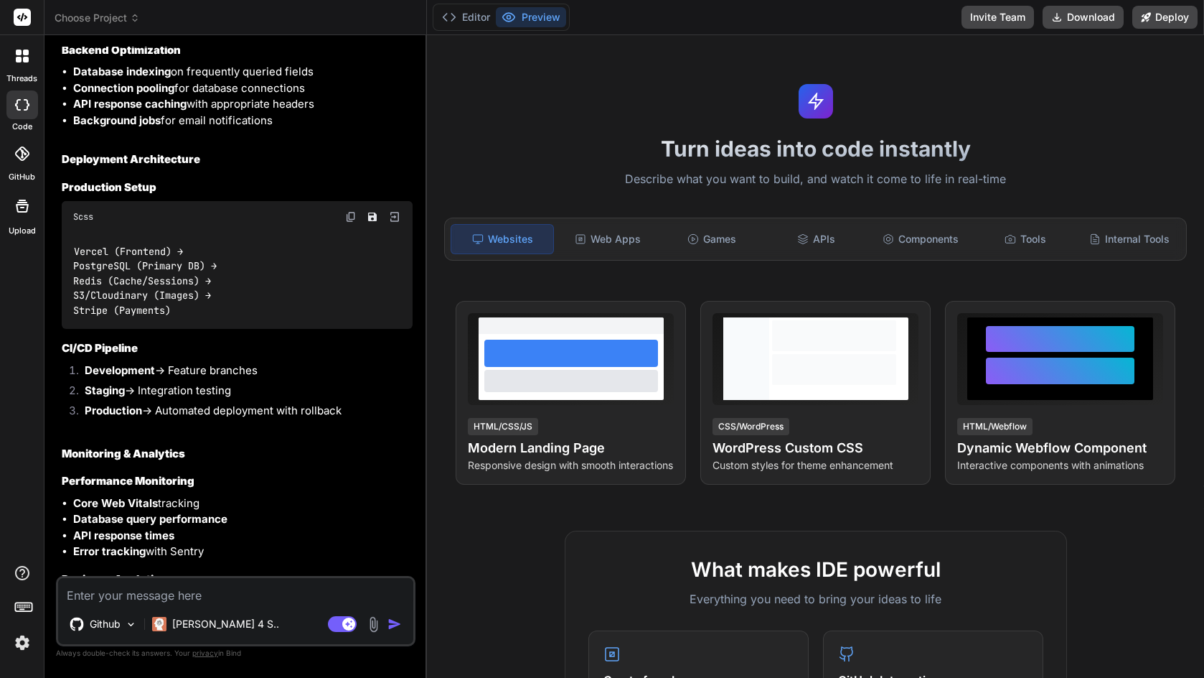
click at [189, 588] on textarea at bounding box center [235, 591] width 355 height 26
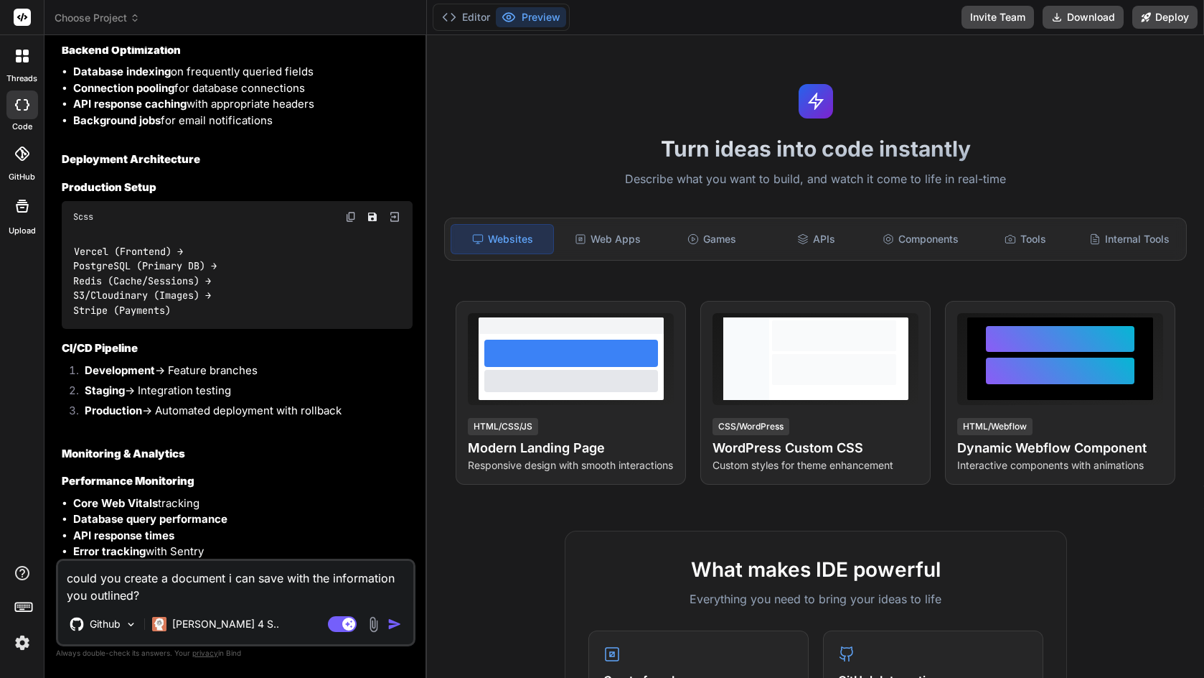
click at [400, 625] on img "button" at bounding box center [395, 624] width 14 height 14
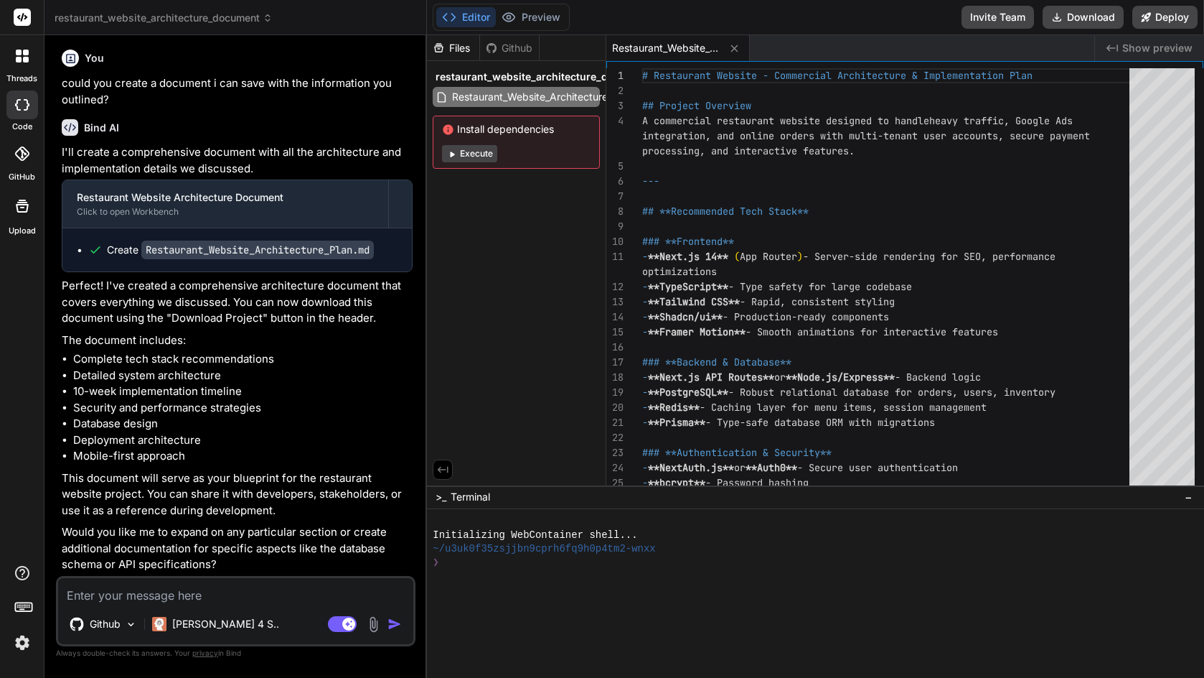
scroll to position [4685, 0]
click at [226, 594] on textarea at bounding box center [235, 591] width 355 height 26
click at [1069, 10] on button "Download" at bounding box center [1083, 17] width 81 height 23
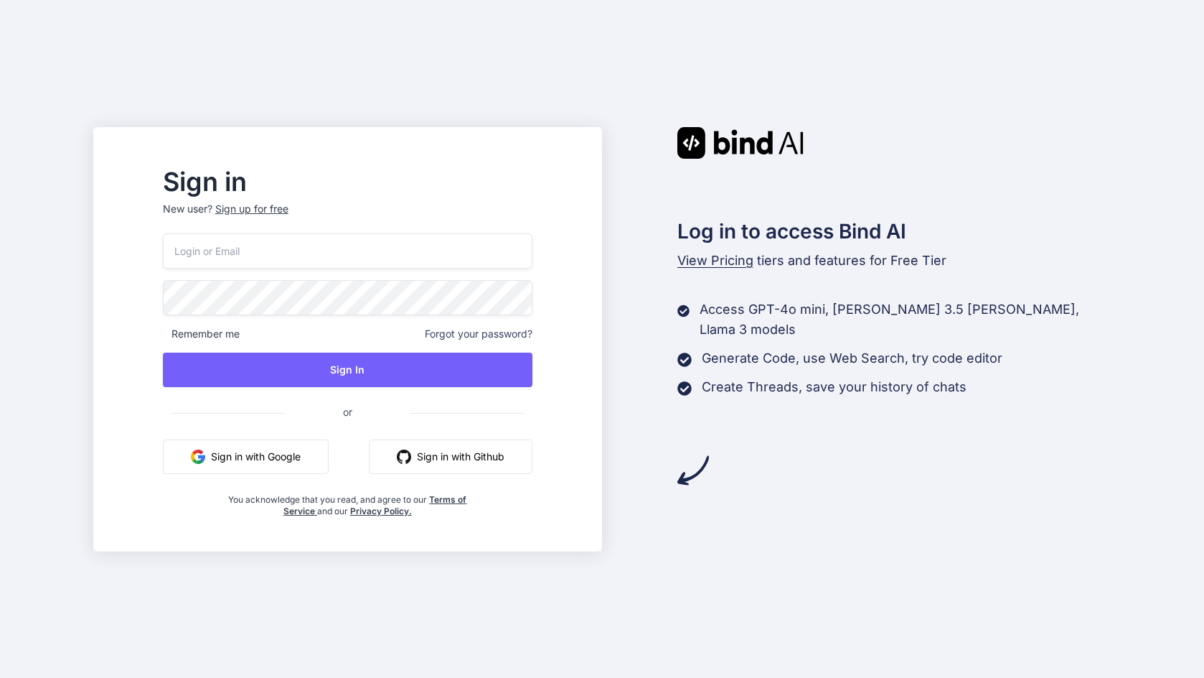
click at [304, 256] on input "email" at bounding box center [348, 250] width 370 height 35
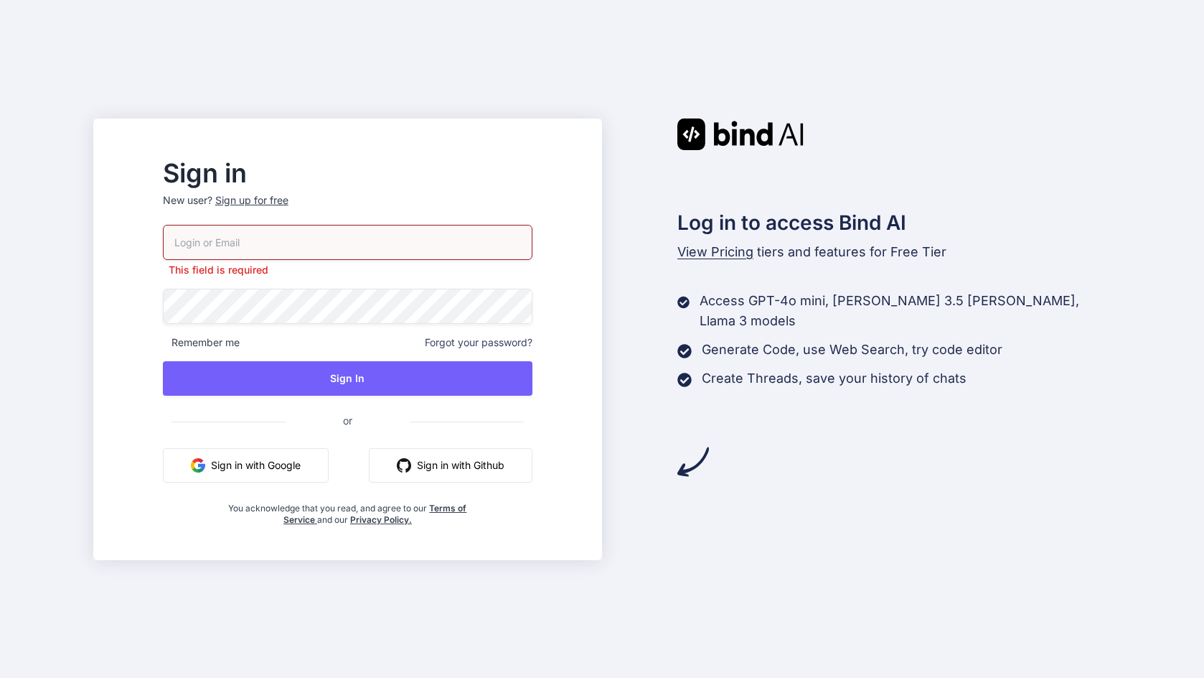
type input "[EMAIL_ADDRESS][DOMAIN_NAME]"
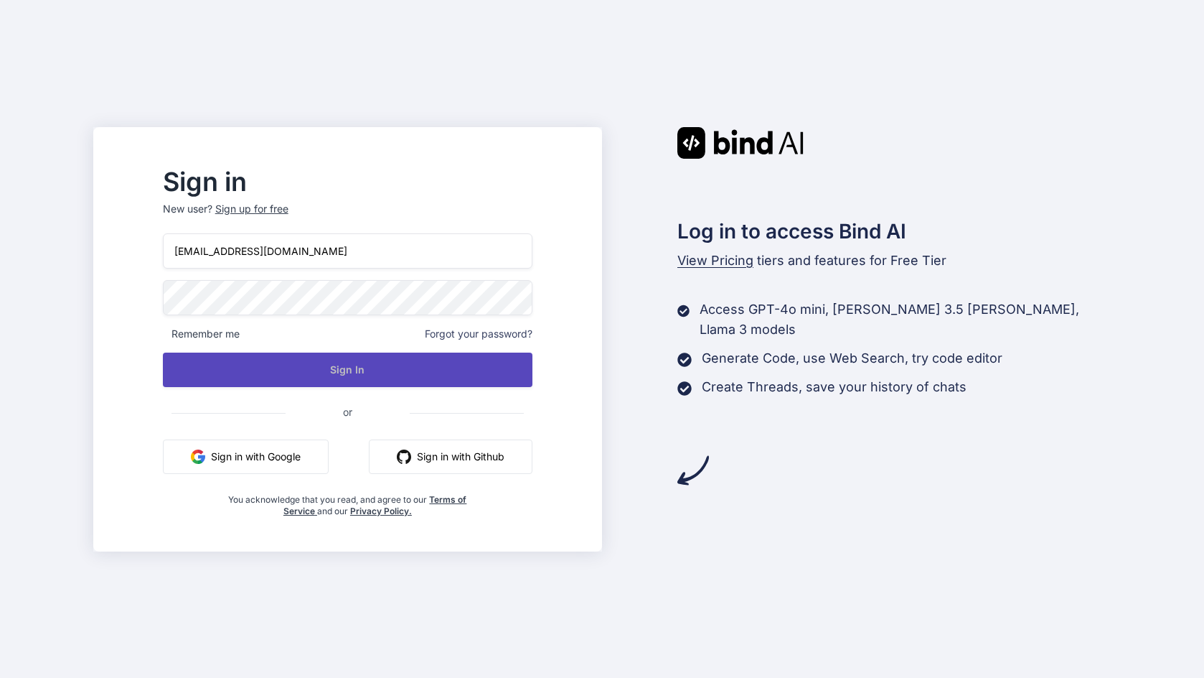
click at [369, 374] on button "Sign In" at bounding box center [348, 369] width 370 height 34
